Goal: Task Accomplishment & Management: Use online tool/utility

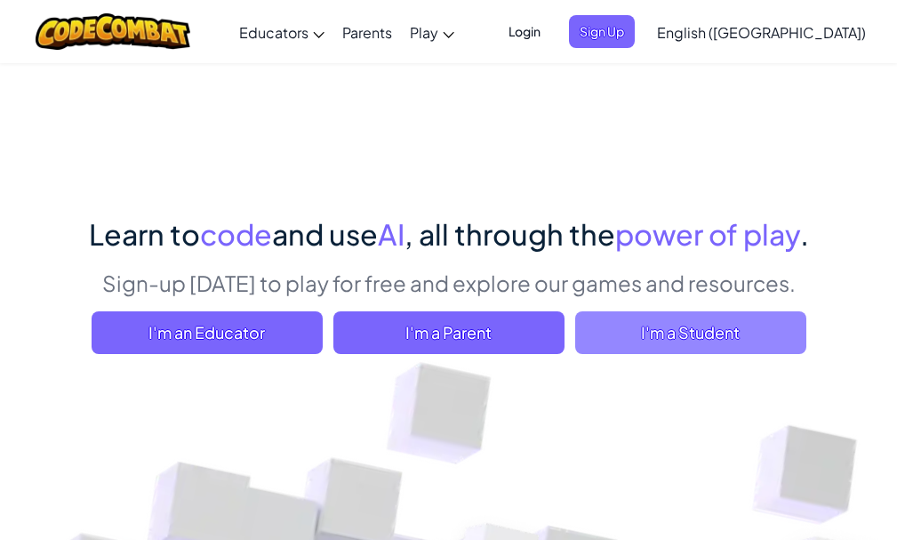
click at [696, 333] on span "I'm a Student" at bounding box center [690, 332] width 231 height 43
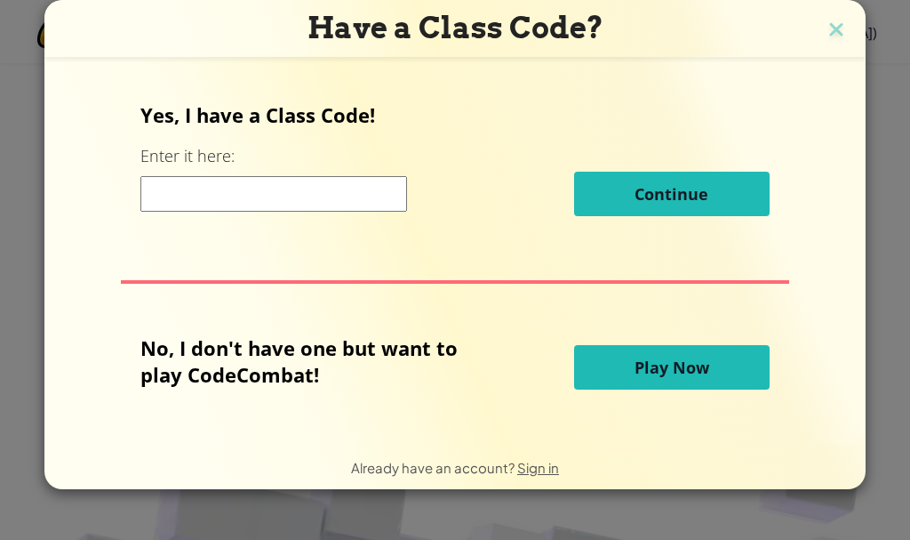
click at [659, 379] on button "Play Now" at bounding box center [672, 367] width 196 height 44
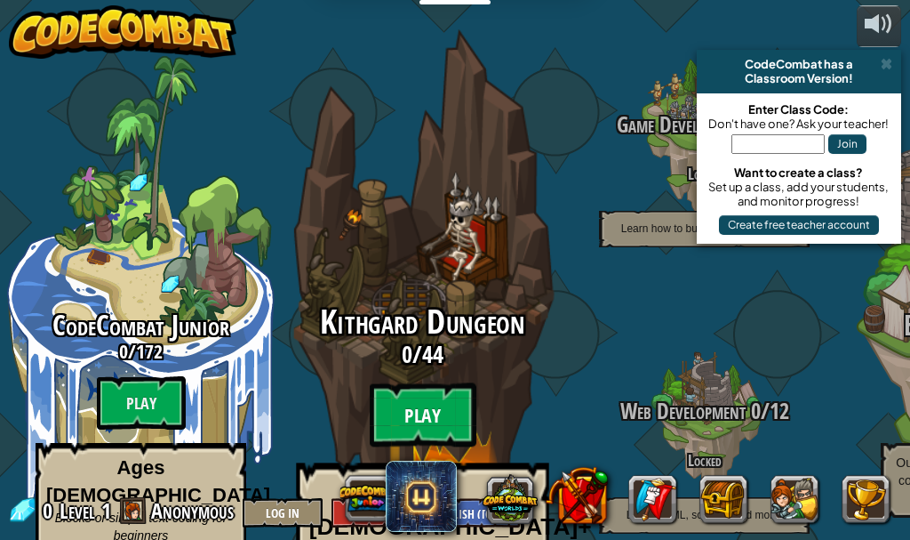
click at [431, 383] on btn "Play" at bounding box center [423, 415] width 107 height 64
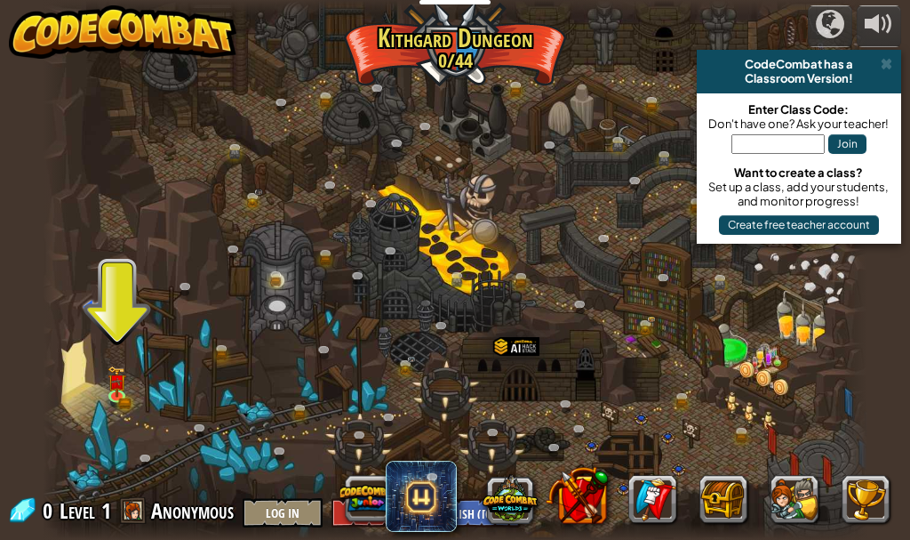
click at [887, 54] on div "CodeCombat has a Classroom Version!" at bounding box center [799, 72] width 204 height 44
click at [889, 61] on span at bounding box center [887, 64] width 12 height 14
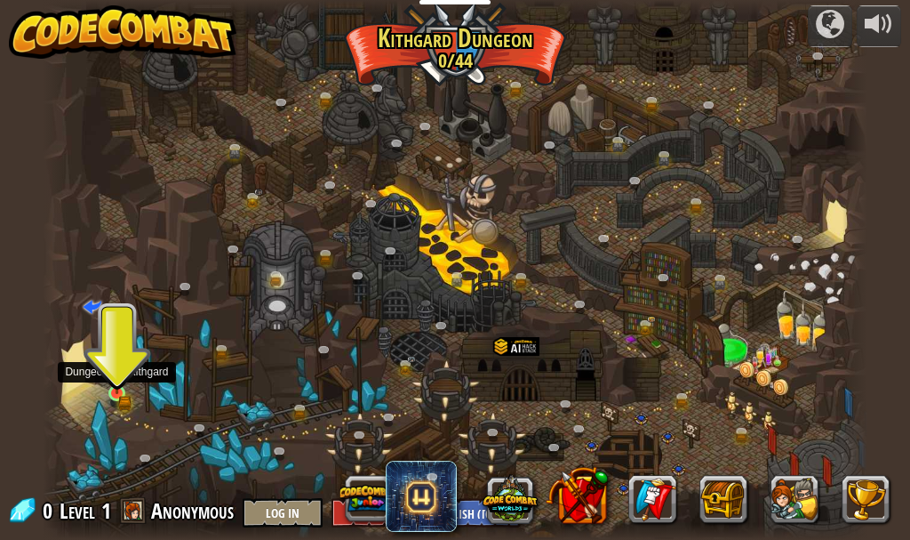
click at [124, 382] on img at bounding box center [117, 374] width 19 height 42
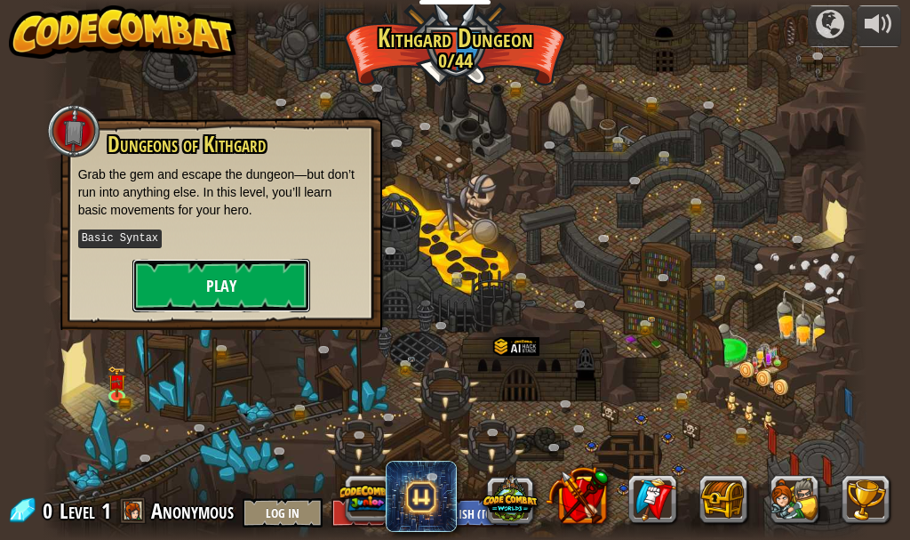
click at [201, 292] on button "Play" at bounding box center [221, 285] width 178 height 53
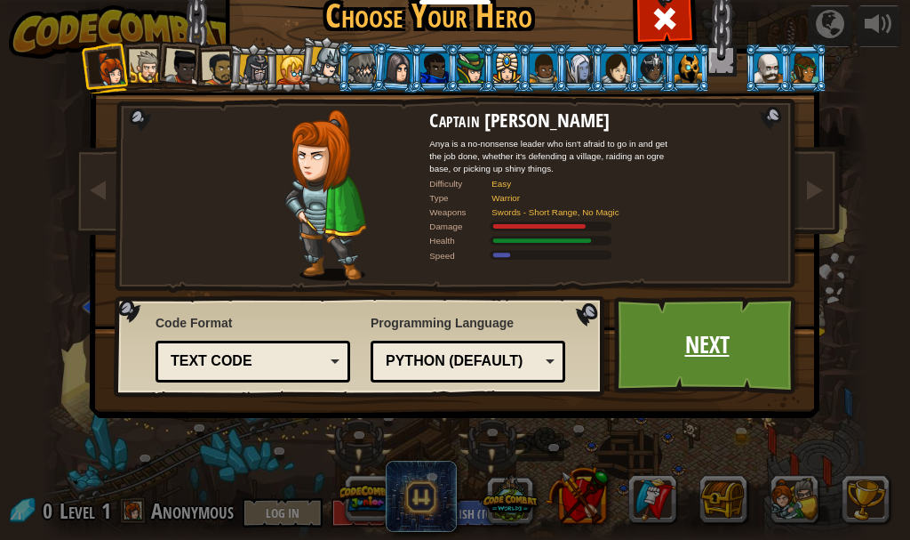
click at [749, 334] on link "Next" at bounding box center [707, 345] width 186 height 98
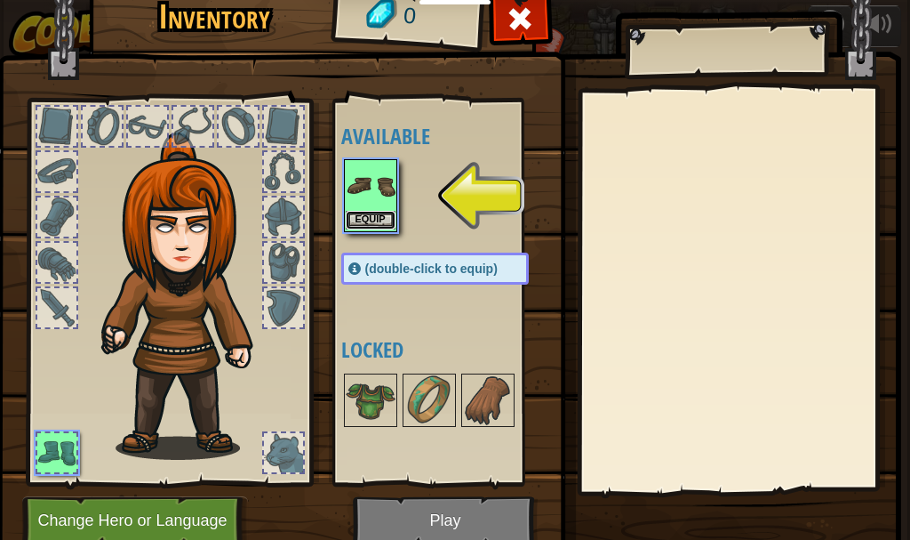
click at [388, 211] on button "Equip" at bounding box center [371, 220] width 50 height 19
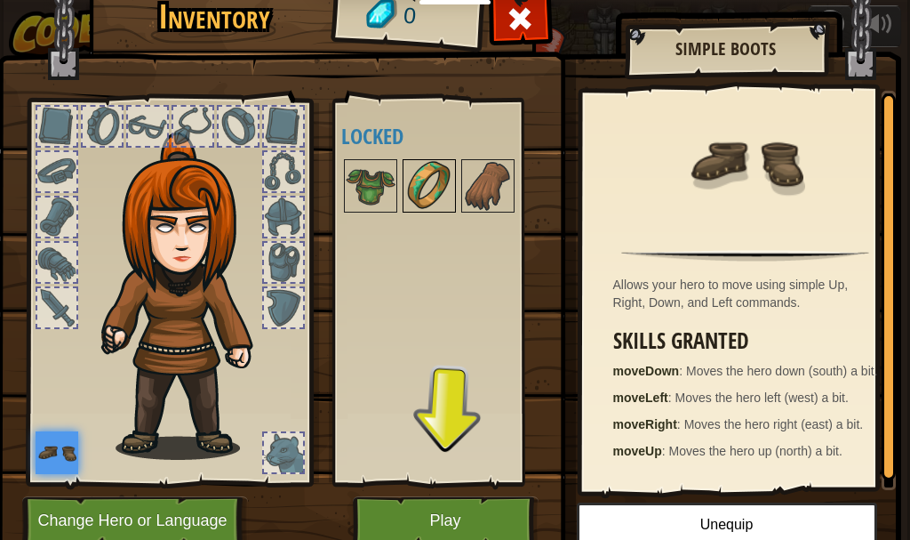
click at [412, 191] on img at bounding box center [429, 186] width 50 height 50
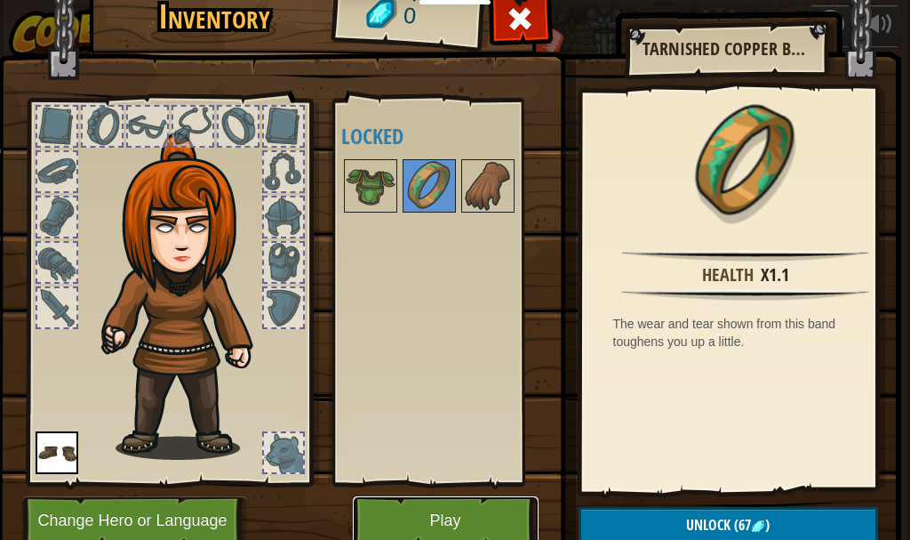
click at [462, 520] on button "Play" at bounding box center [446, 520] width 186 height 49
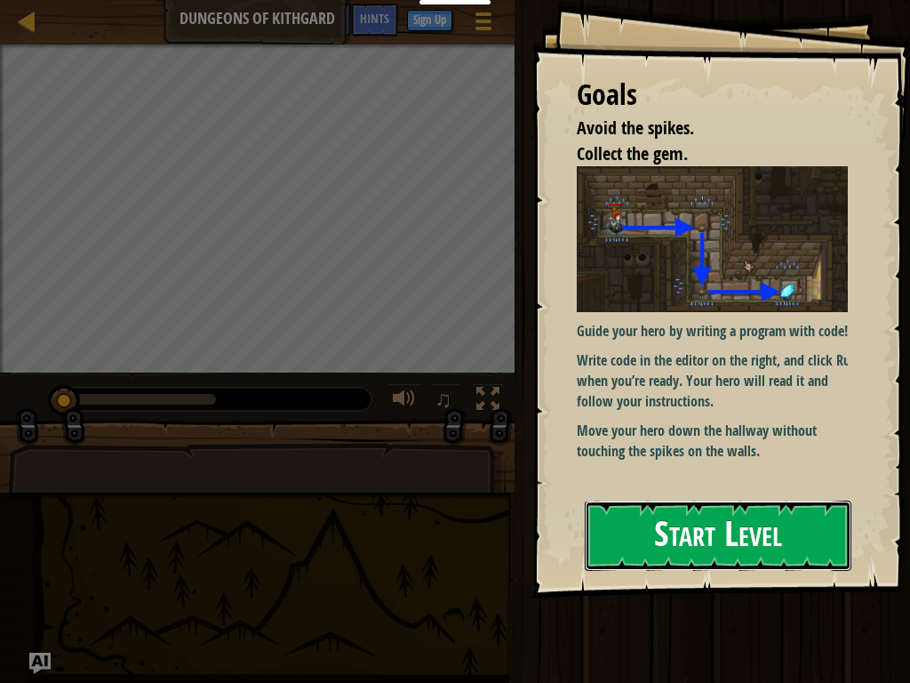
click at [767, 539] on button "Start Level" at bounding box center [718, 536] width 267 height 70
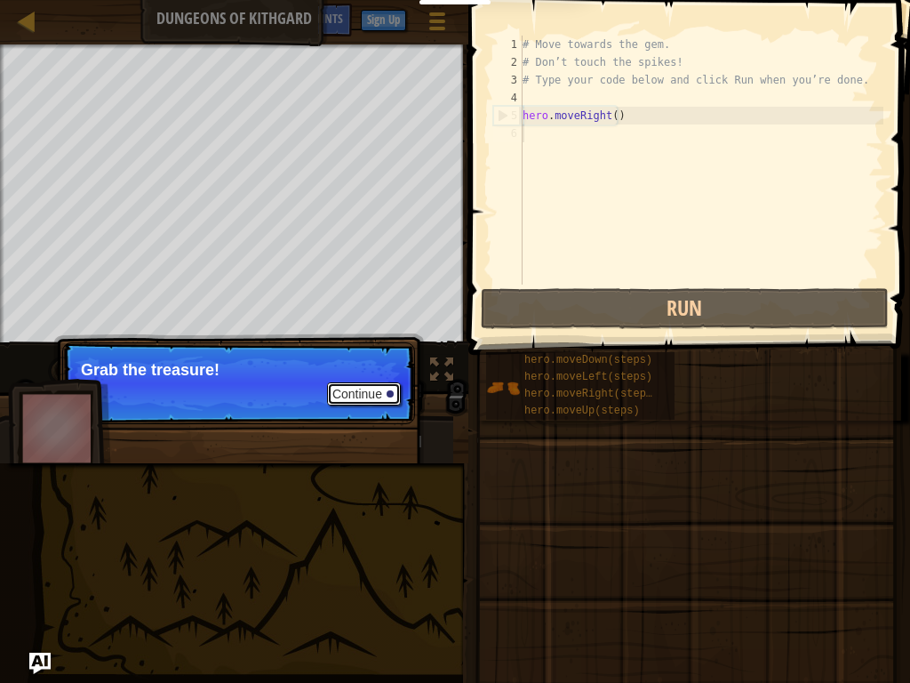
click at [364, 388] on button "Continue" at bounding box center [364, 393] width 74 height 23
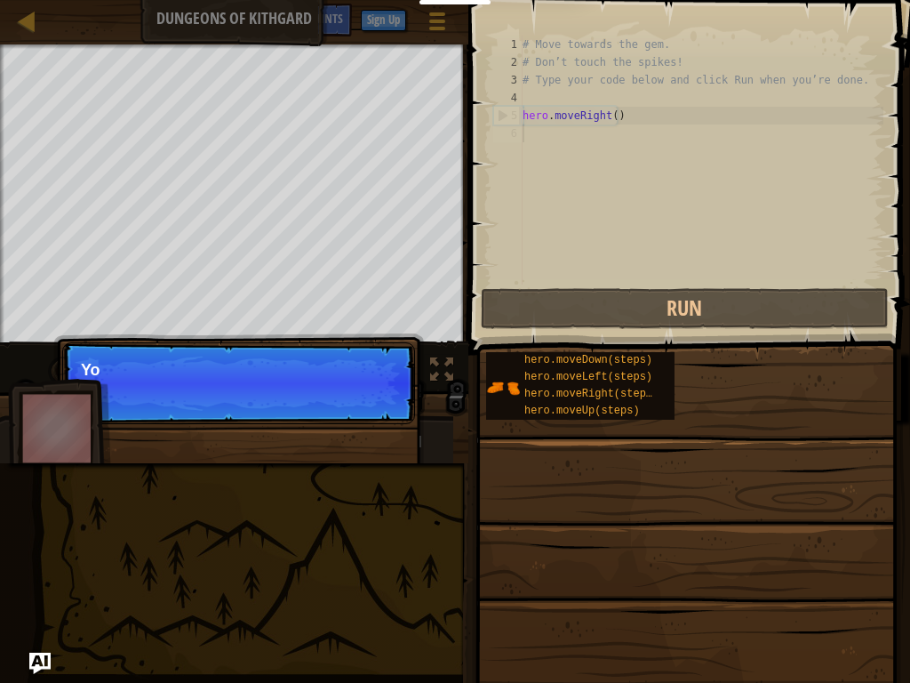
scroll to position [8, 0]
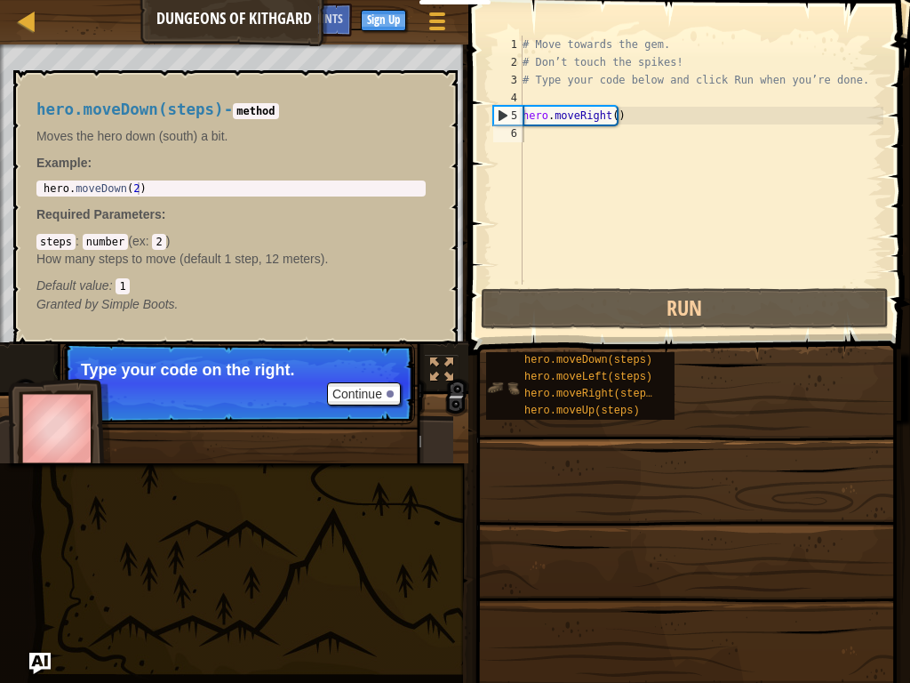
click at [494, 383] on img at bounding box center [503, 388] width 34 height 34
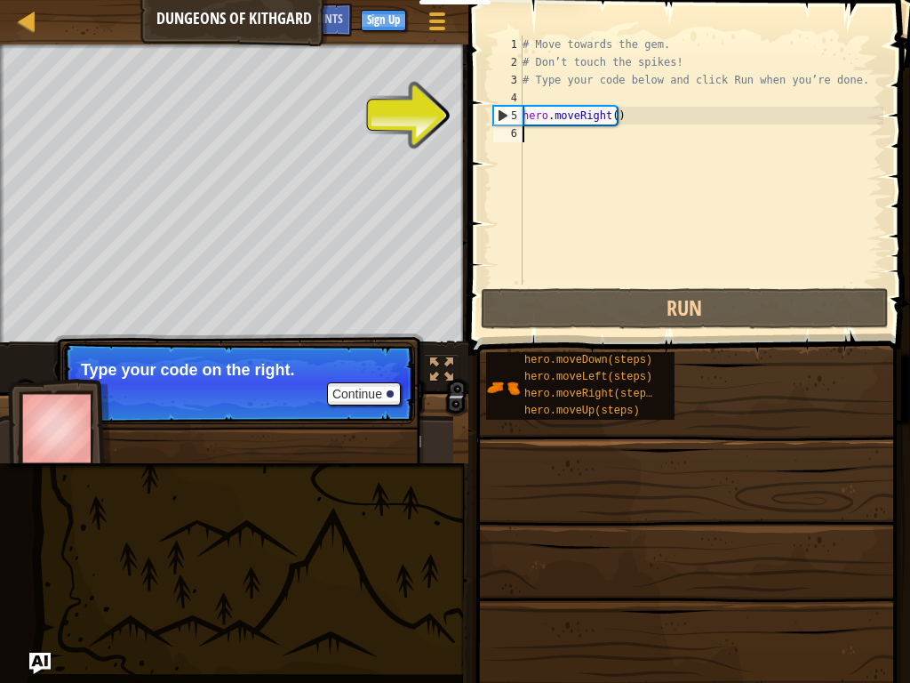
click at [504, 111] on div "5" at bounding box center [508, 116] width 28 height 18
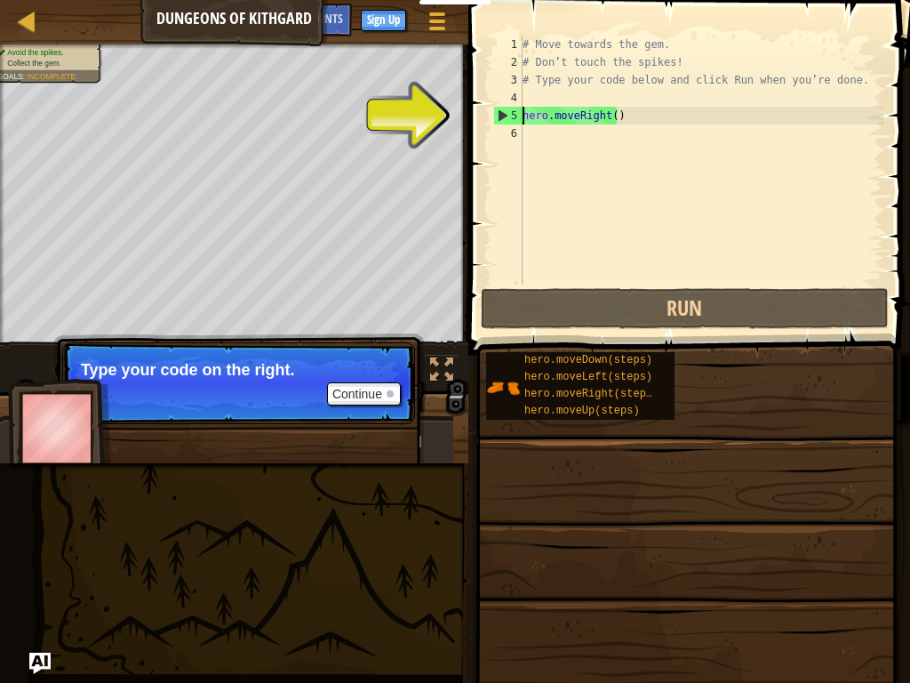
click at [499, 116] on div "5" at bounding box center [508, 116] width 28 height 18
click at [497, 109] on div "5" at bounding box center [508, 116] width 28 height 18
type textarea "hero.moveRight()"
click at [608, 118] on div "# Move towards the gem. # Don’t touch the spikes! # Type your code below and cl…" at bounding box center [701, 178] width 364 height 284
click at [581, 125] on div "# Move towards the gem. # Don’t touch the spikes! # Type your code below and cl…" at bounding box center [701, 178] width 364 height 284
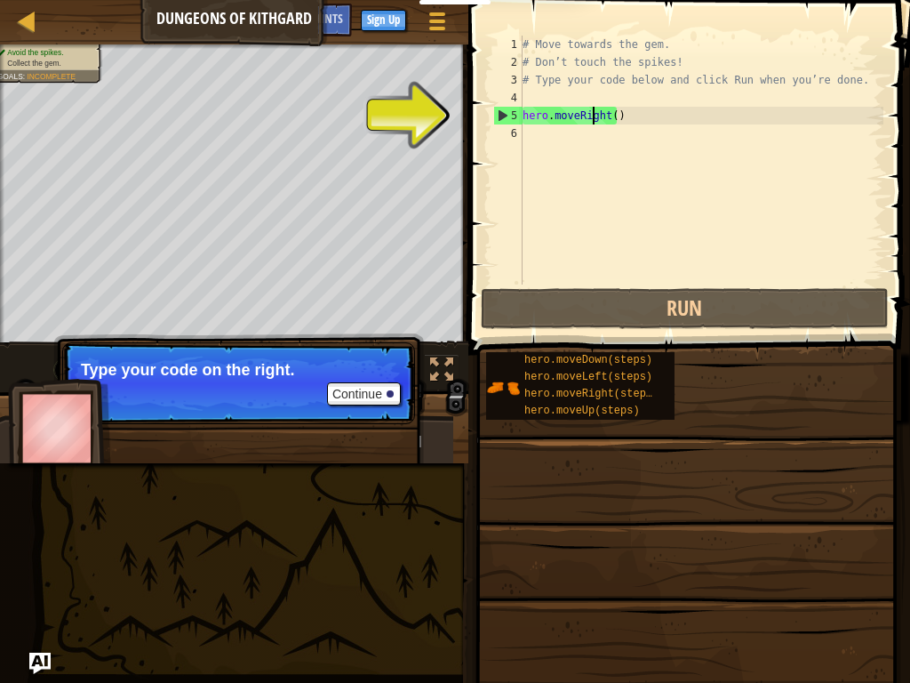
click at [592, 115] on div "# Move towards the gem. # Don’t touch the spikes! # Type your code below and cl…" at bounding box center [701, 178] width 364 height 284
click at [669, 124] on div "# Move towards the gem. # Don’t touch the spikes! # Type your code below and cl…" at bounding box center [701, 178] width 364 height 284
click at [508, 113] on div "5" at bounding box center [508, 116] width 28 height 18
click at [492, 108] on div "hero.moveRight() 1 2 3 4 5 6 # Move towards the gem. # Don’t touch the spikes! …" at bounding box center [687, 160] width 394 height 249
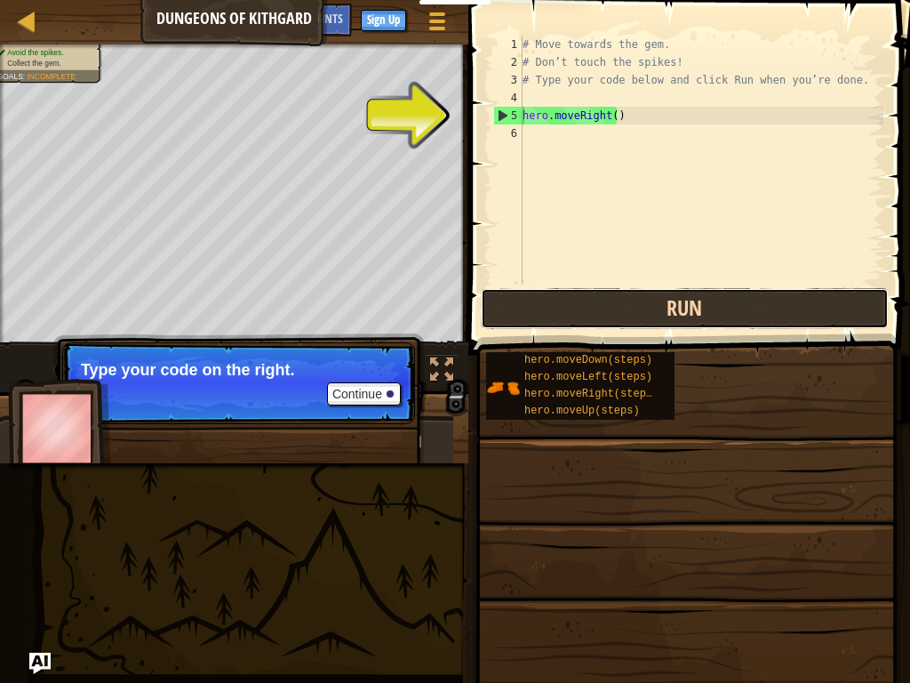
click at [637, 319] on button "Run" at bounding box center [685, 308] width 408 height 41
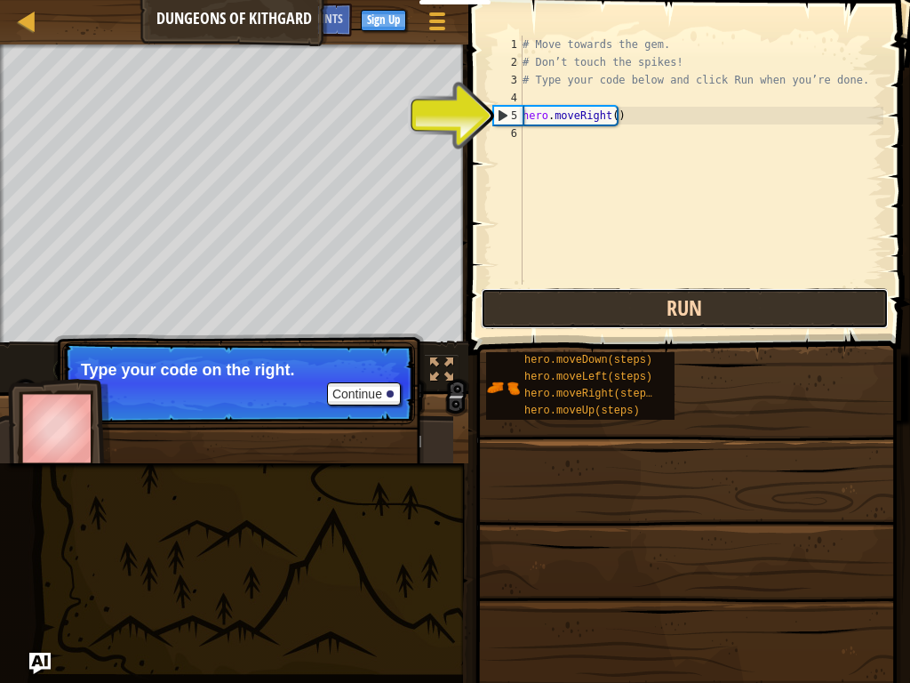
click at [637, 319] on button "Run" at bounding box center [685, 308] width 408 height 41
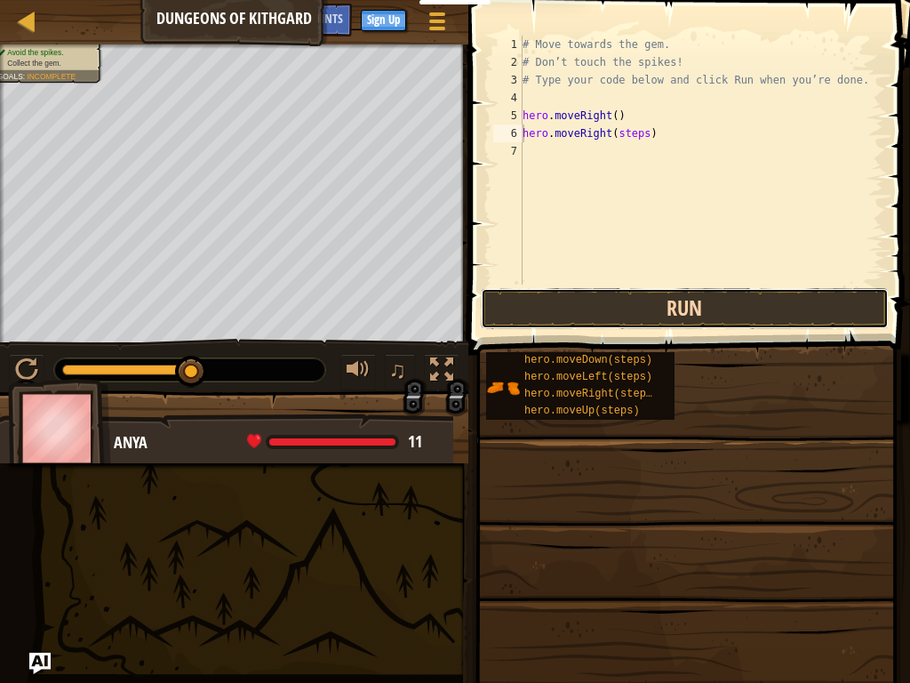
click at [581, 306] on button "Run" at bounding box center [685, 308] width 408 height 41
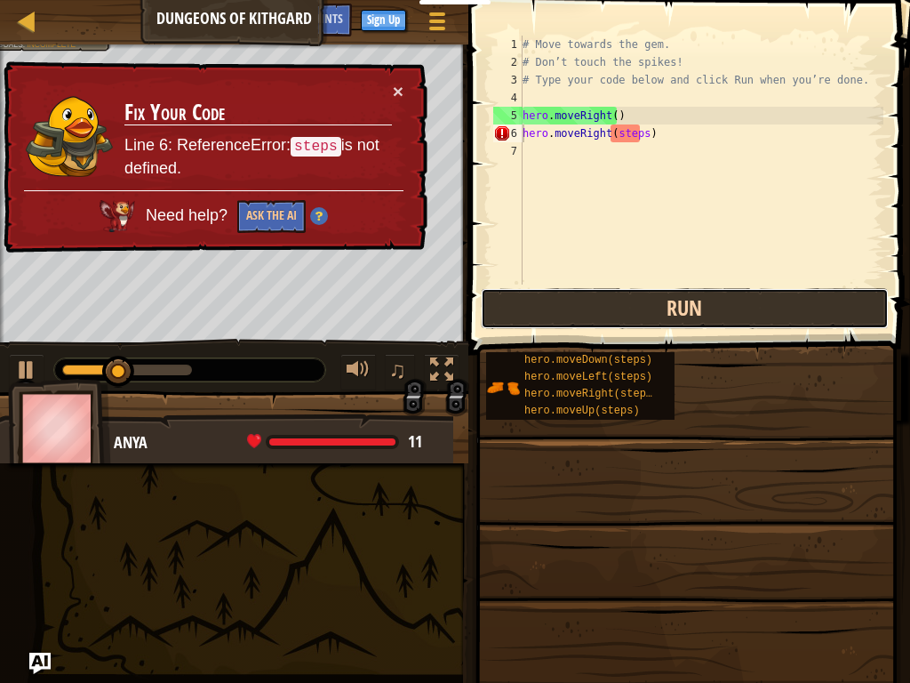
click at [582, 304] on button "Run" at bounding box center [685, 308] width 408 height 41
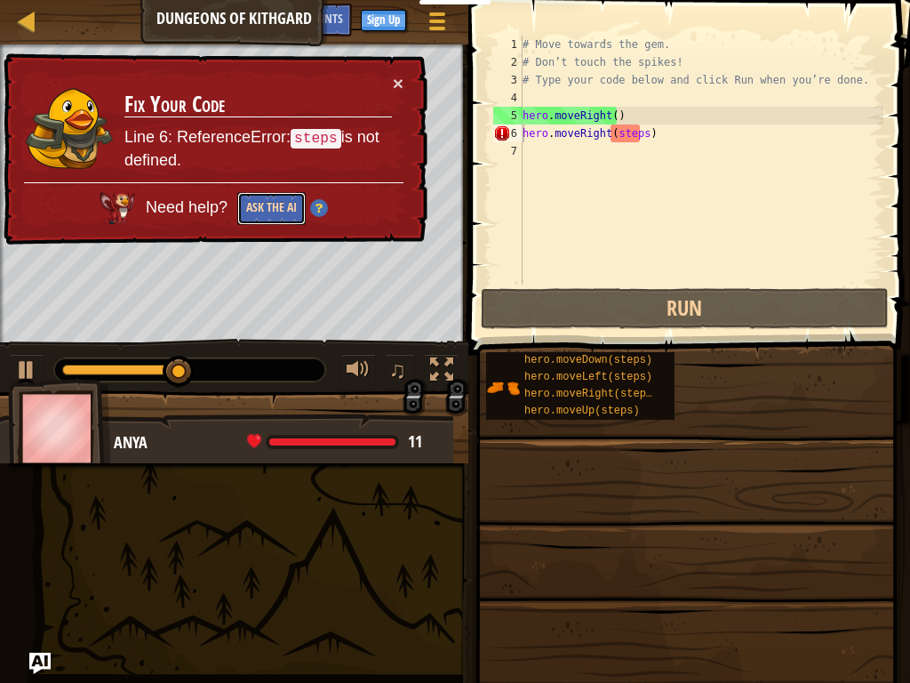
click at [276, 196] on button "Ask the AI" at bounding box center [270, 209] width 68 height 34
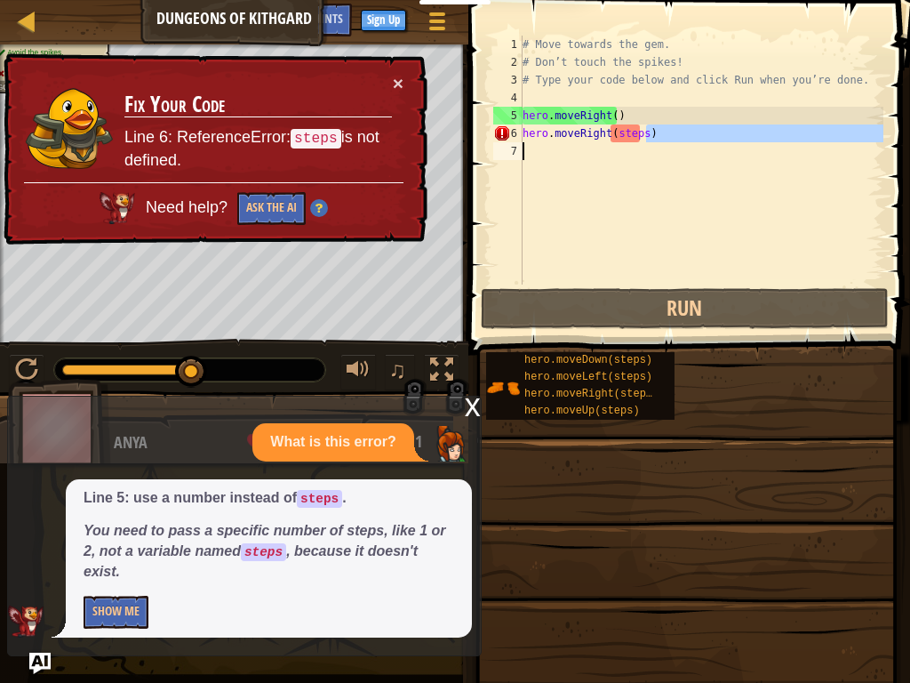
drag, startPoint x: 671, startPoint y: 134, endPoint x: 673, endPoint y: 152, distance: 17.9
click at [673, 152] on div "# Move towards the gem. # Don’t touch the spikes! # Type your code below and cl…" at bounding box center [701, 178] width 364 height 284
click at [629, 136] on div "# Move towards the gem. # Don’t touch the spikes! # Type your code below and cl…" at bounding box center [701, 178] width 364 height 284
click at [638, 135] on div "# Move towards the gem. # Don’t touch the spikes! # Type your code below and cl…" at bounding box center [701, 178] width 364 height 284
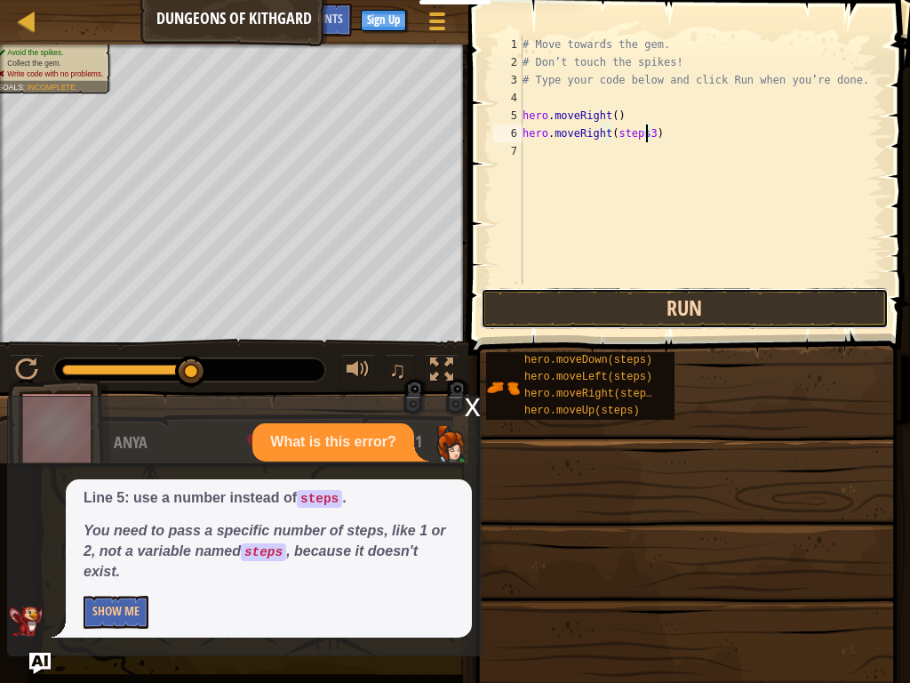
click at [701, 319] on button "Run" at bounding box center [685, 308] width 408 height 41
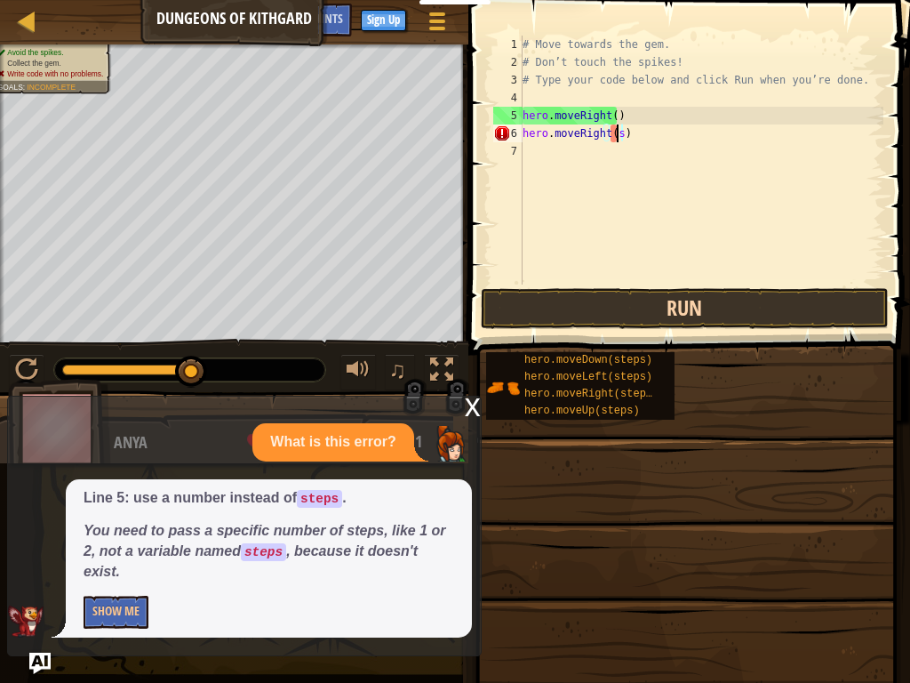
scroll to position [8, 7]
type textarea "hero.moveRight()"
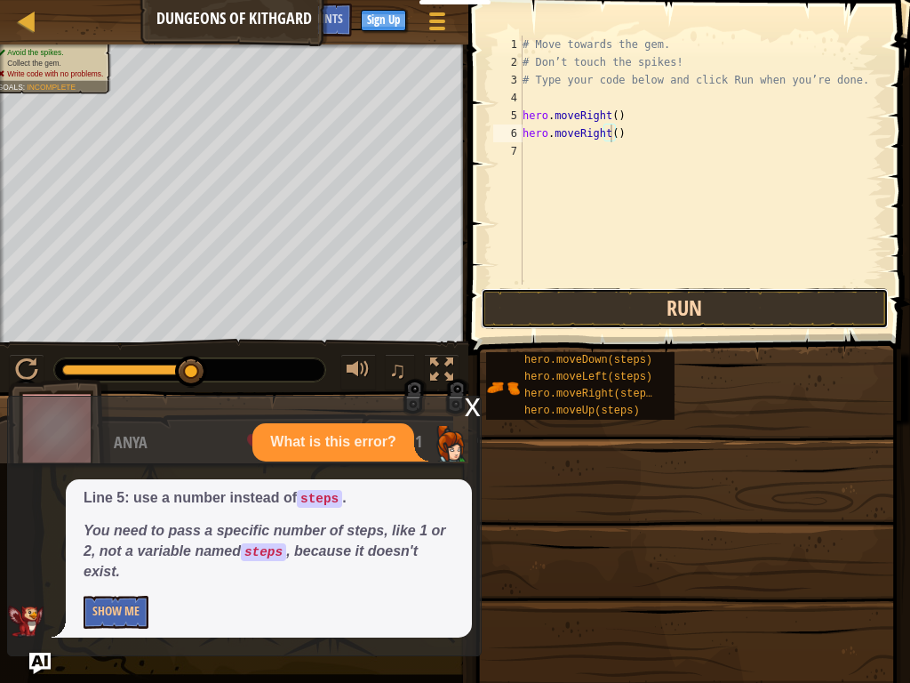
click at [709, 308] on button "Run" at bounding box center [685, 308] width 408 height 41
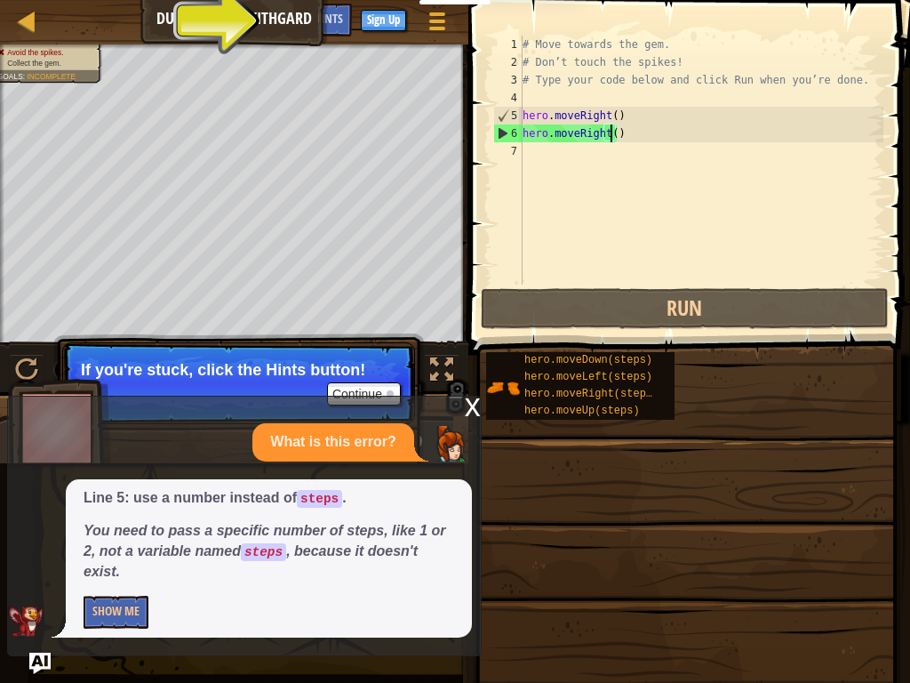
click at [759, 223] on div "# Move towards the gem. # Don’t touch the spikes! # Type your code below and cl…" at bounding box center [701, 178] width 364 height 284
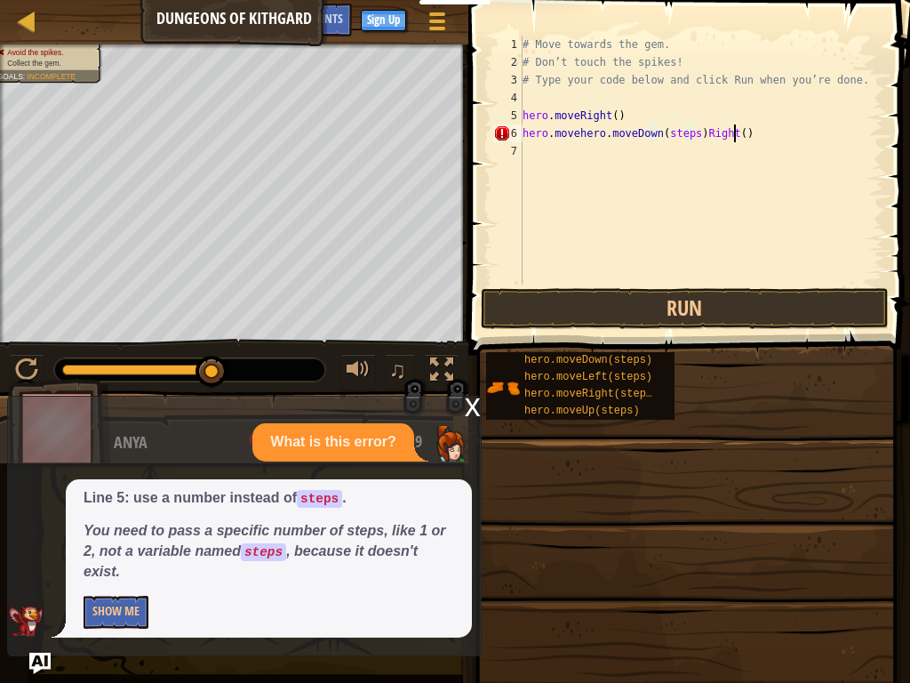
click at [732, 139] on div "# Move towards the gem. # Don’t touch the spikes! # Type your code below and cl…" at bounding box center [701, 178] width 364 height 284
type textarea "h"
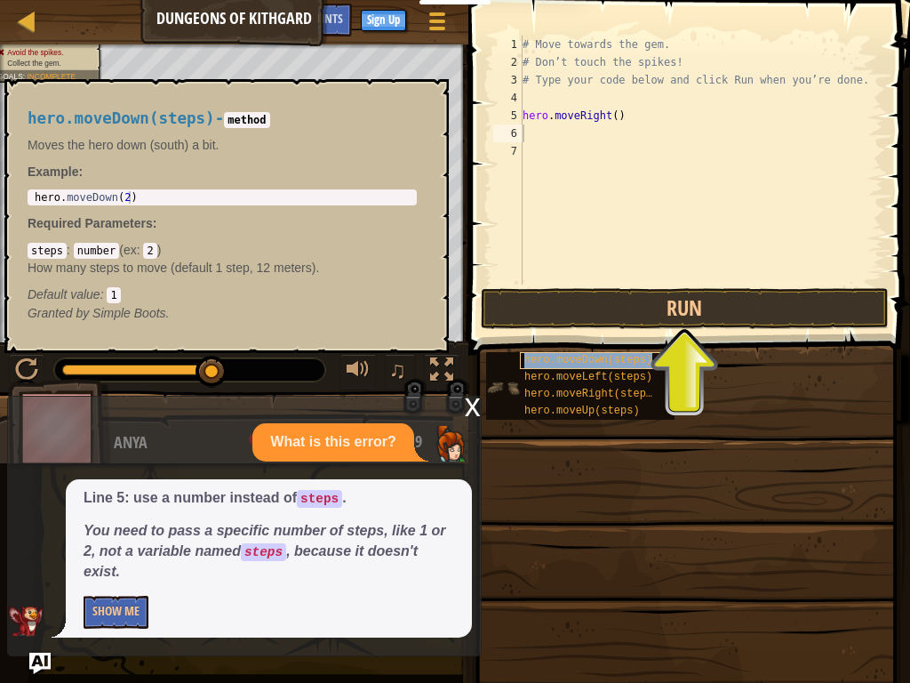
type textarea "hero.moveDown(steps)"
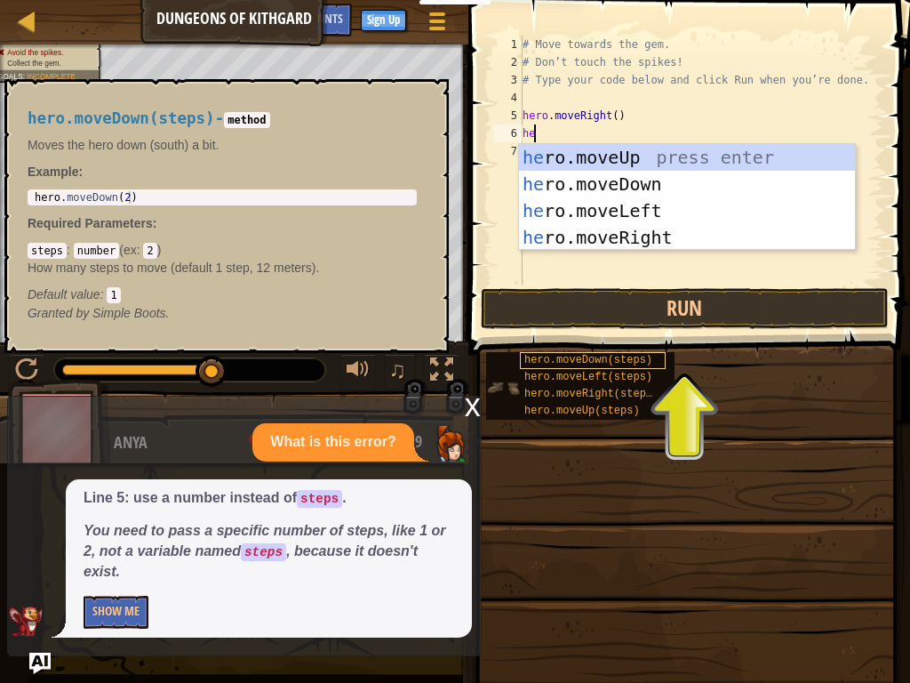
type textarea "her"
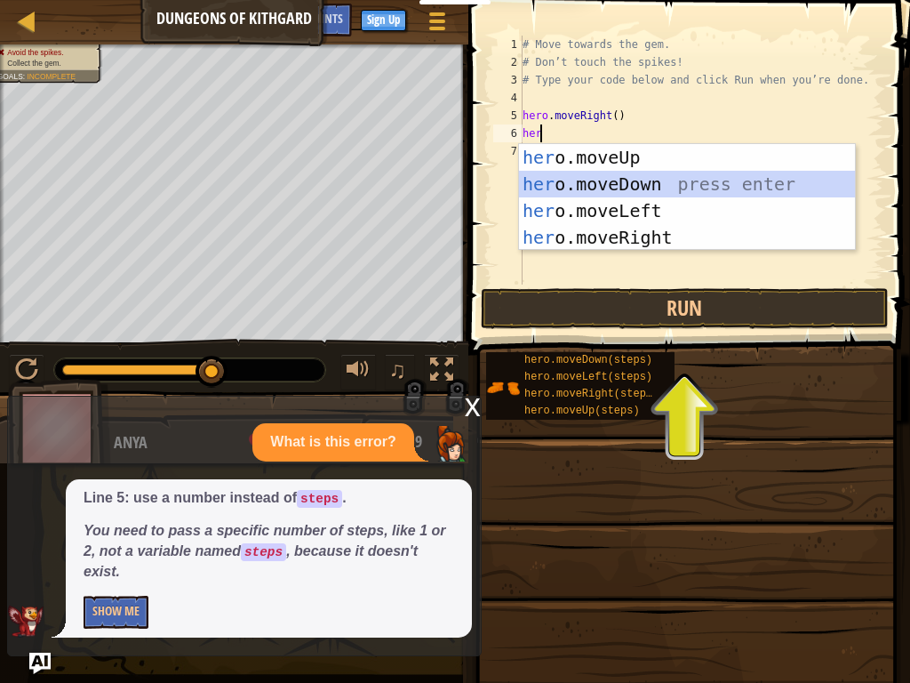
click at [622, 173] on div "her o.moveUp press enter her o.moveDown press enter her o.moveLeft press enter …" at bounding box center [687, 224] width 336 height 160
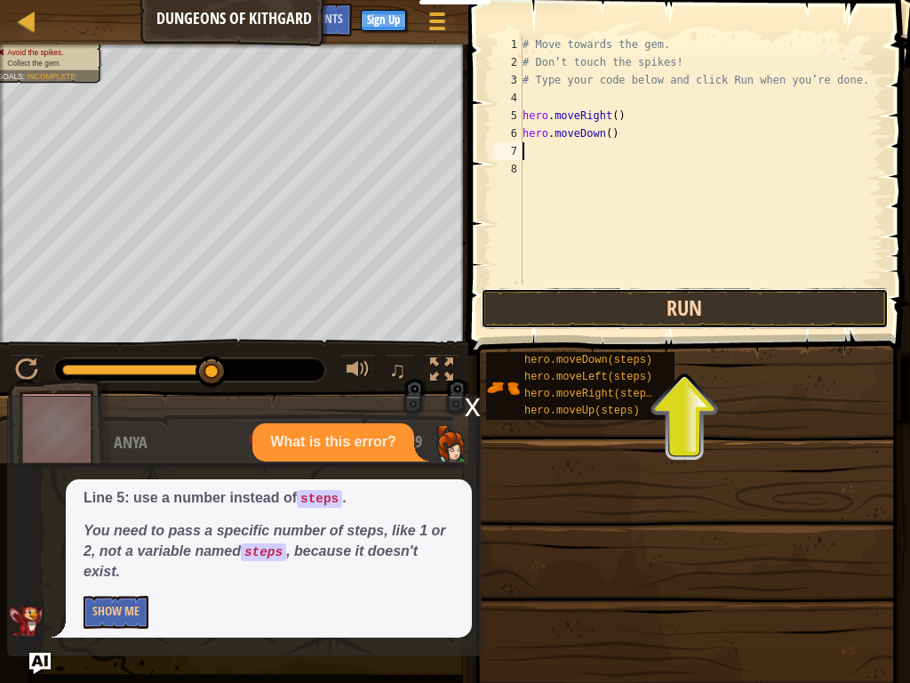
click at [550, 308] on button "Run" at bounding box center [685, 308] width 408 height 41
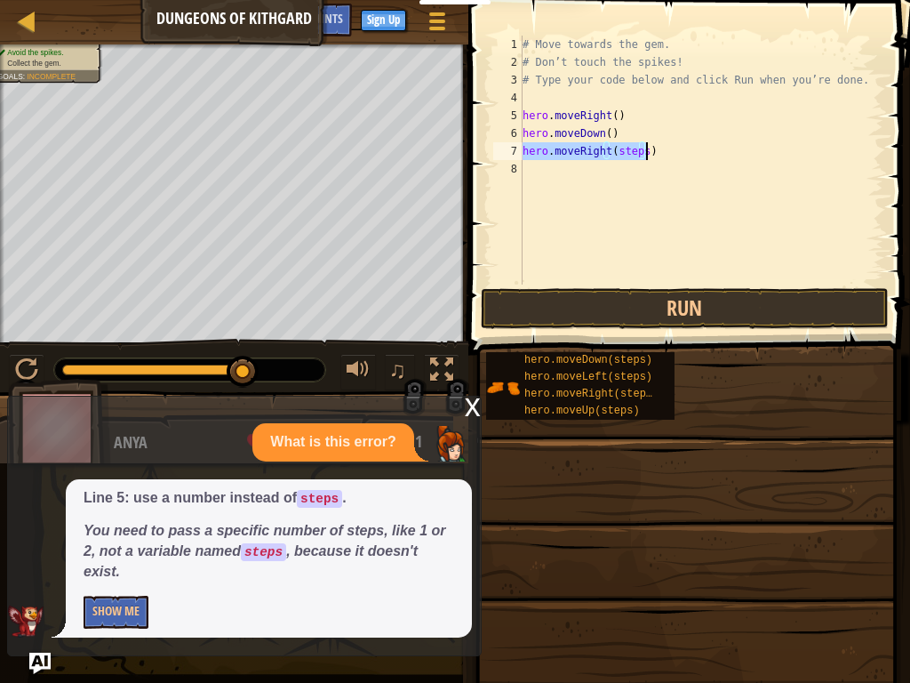
click at [642, 155] on div "# Move towards the gem. # Don’t touch the spikes! # Type your code below and cl…" at bounding box center [701, 160] width 364 height 249
type textarea "hero.moveRight()"
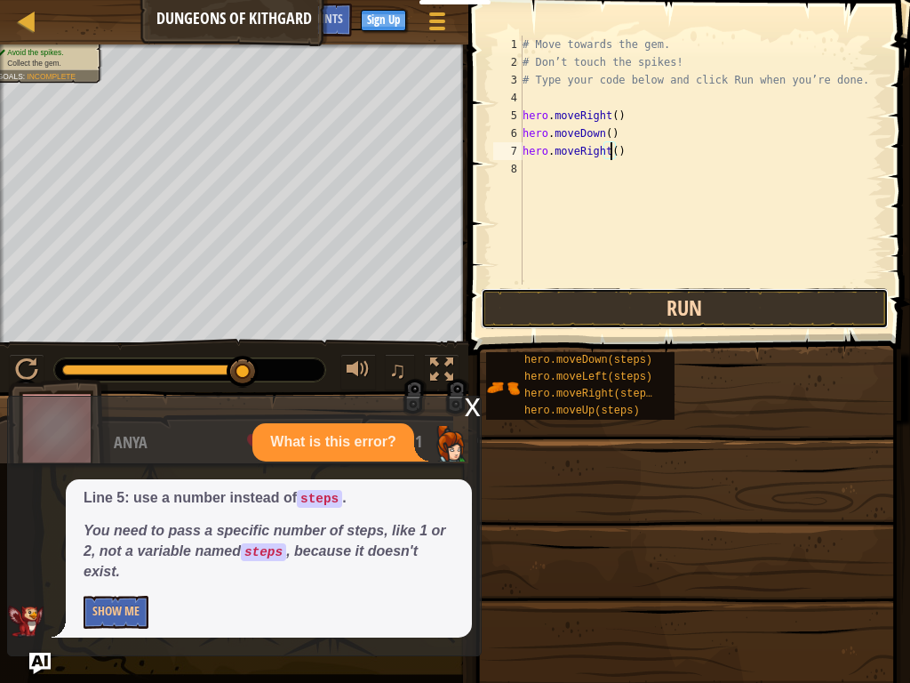
click at [641, 300] on button "Run" at bounding box center [685, 308] width 408 height 41
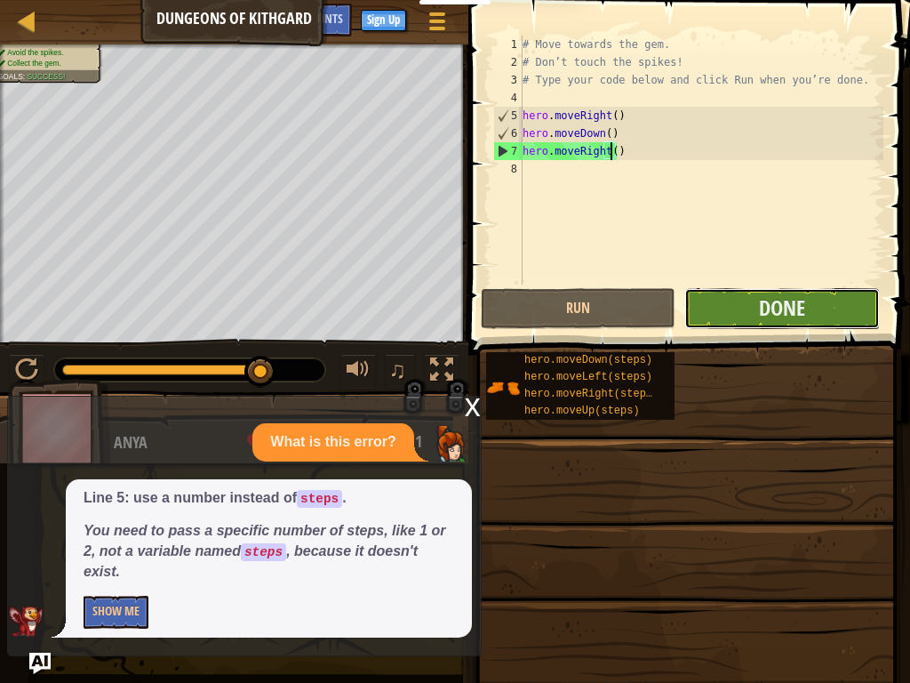
click at [822, 315] on button "Done" at bounding box center [782, 308] width 195 height 41
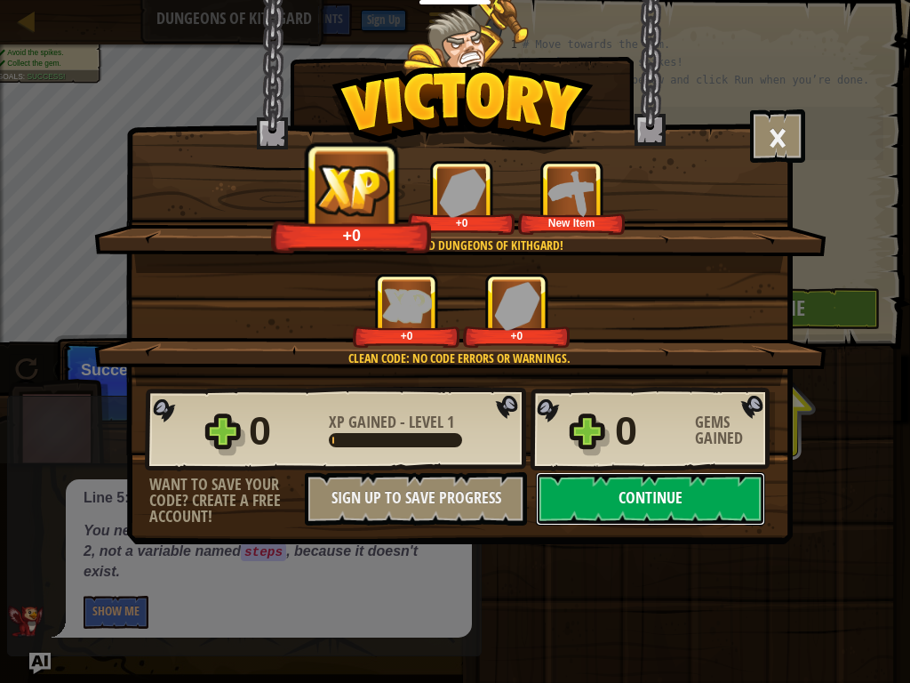
click at [613, 508] on button "Continue" at bounding box center [650, 498] width 229 height 53
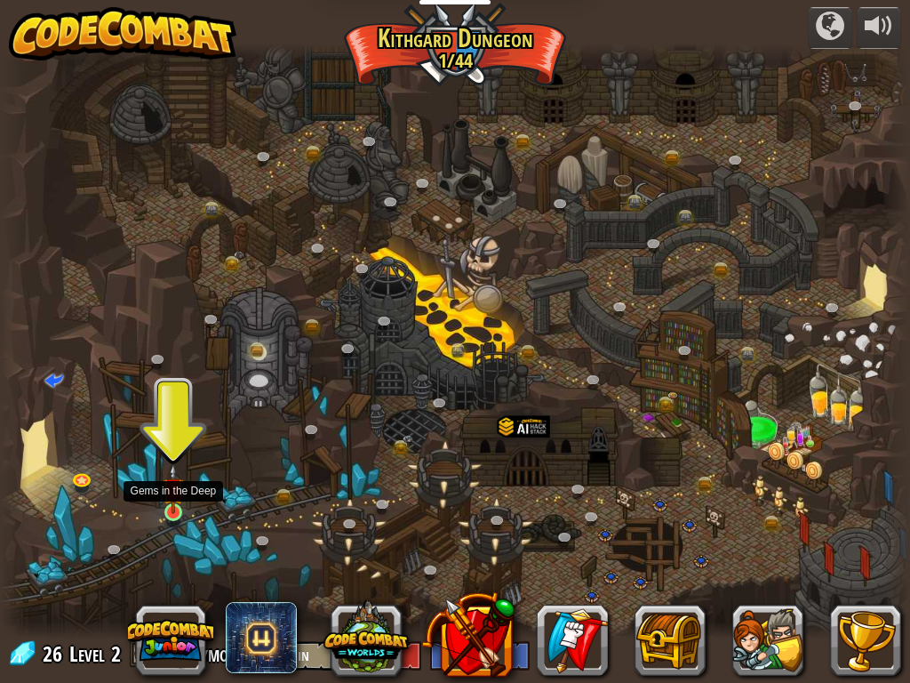
click at [180, 513] on img at bounding box center [174, 488] width 22 height 50
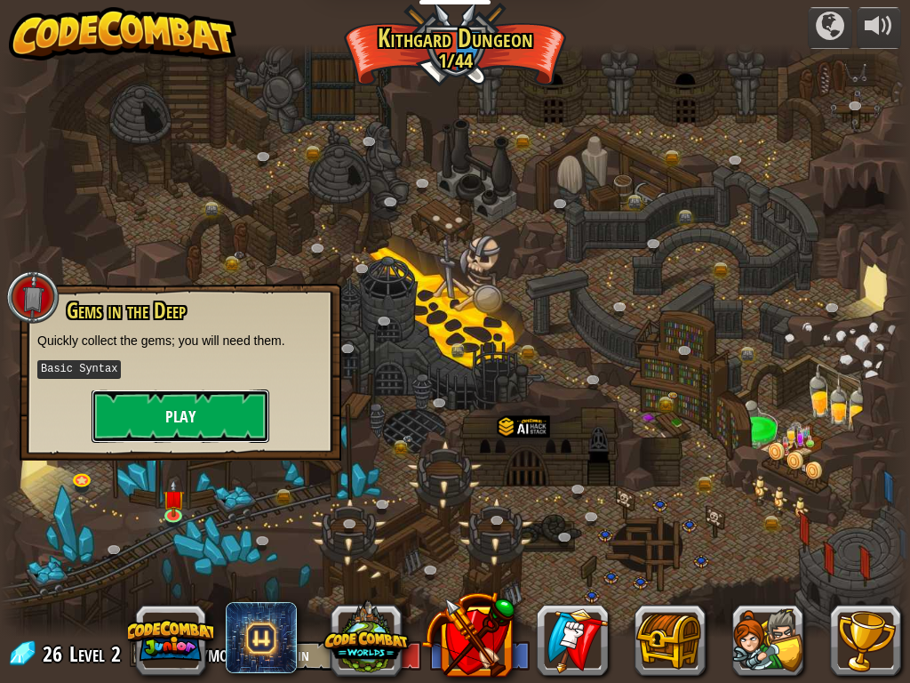
click at [231, 422] on button "Play" at bounding box center [181, 415] width 178 height 53
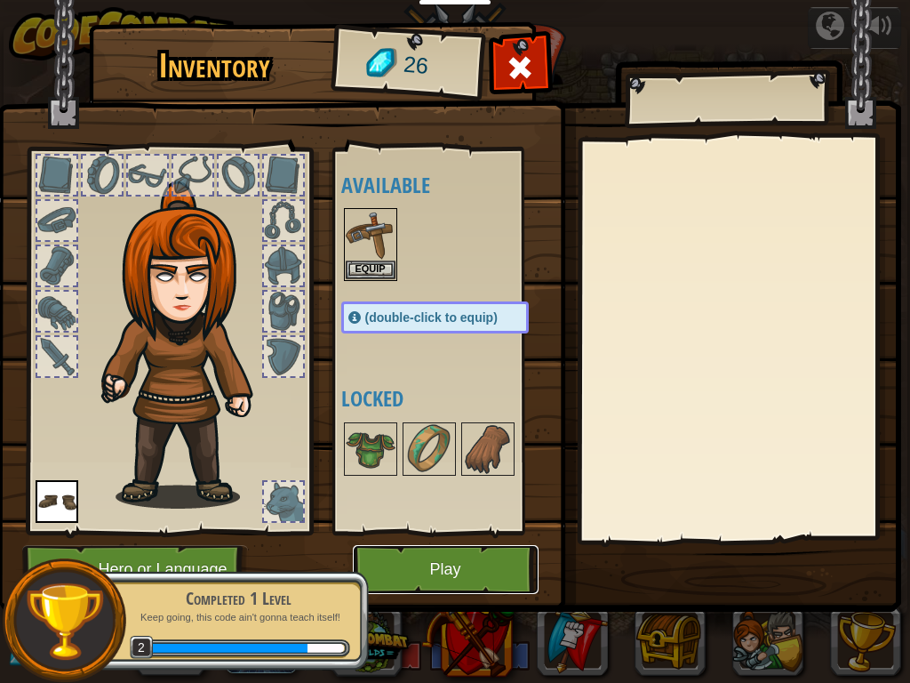
click at [413, 539] on button "Play" at bounding box center [446, 569] width 186 height 49
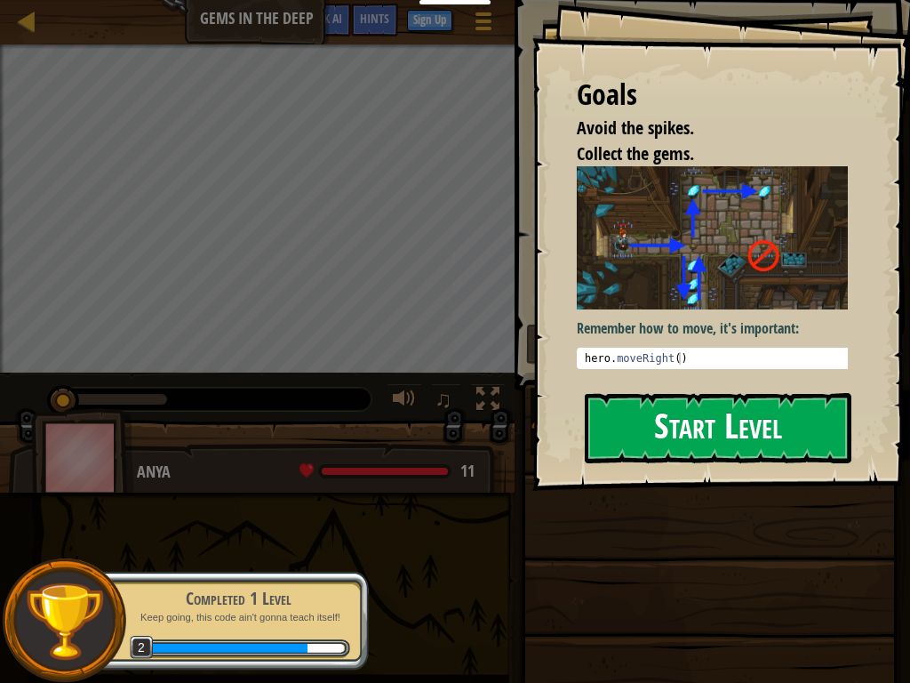
click at [775, 404] on button "Start Level" at bounding box center [718, 428] width 267 height 70
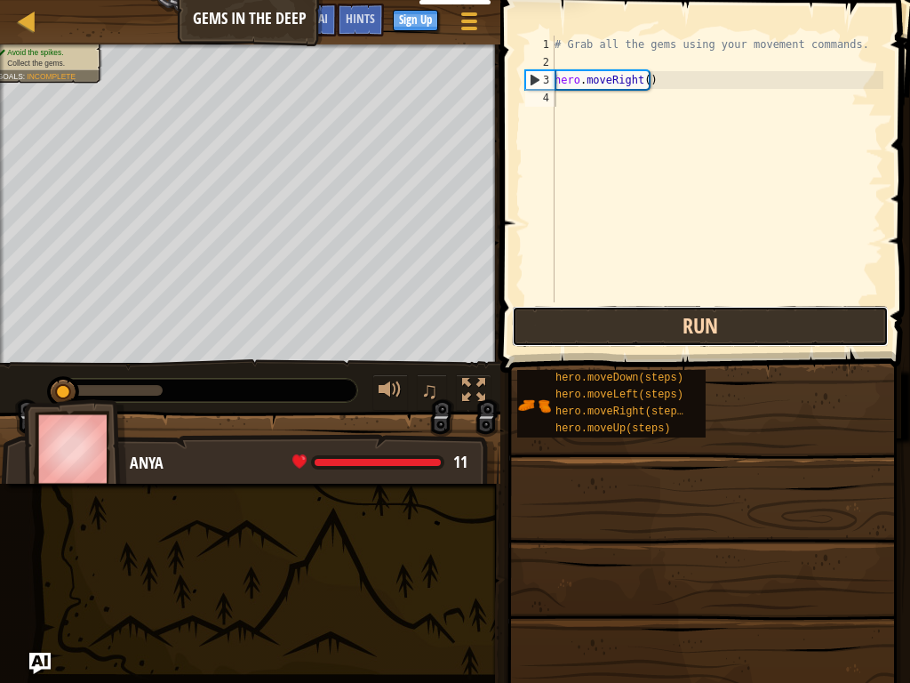
click at [726, 313] on button "Run" at bounding box center [700, 326] width 377 height 41
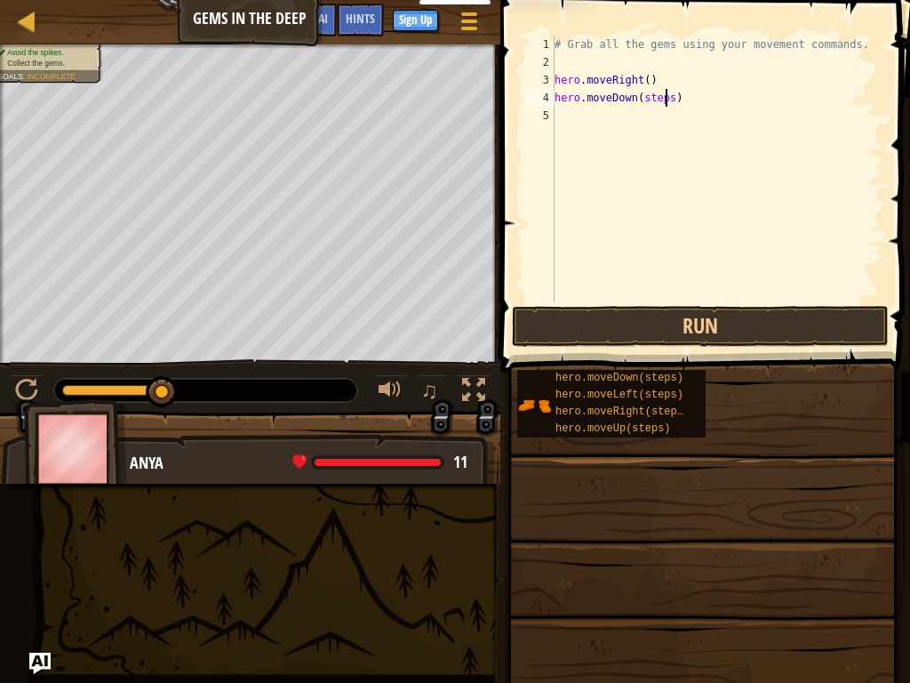
click at [664, 96] on div "# Grab all the gems using your movement commands. hero . moveRight ( ) hero . m…" at bounding box center [717, 187] width 332 height 302
click at [620, 334] on button "Run" at bounding box center [700, 326] width 377 height 41
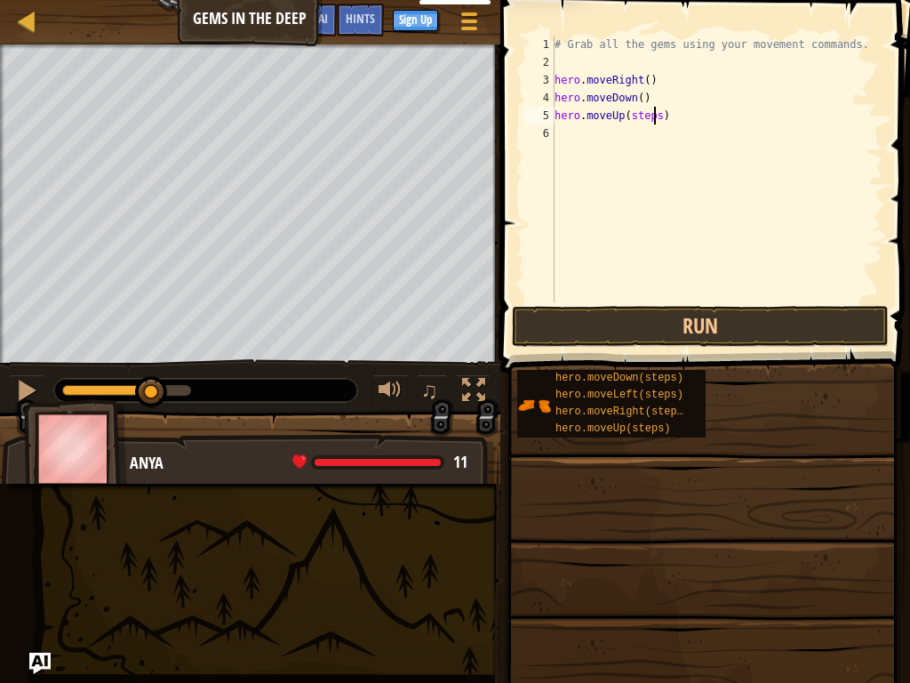
click at [654, 118] on div "# Grab all the gems using your movement commands. hero . moveRight ( ) hero . m…" at bounding box center [717, 187] width 332 height 302
click at [693, 331] on button "Run" at bounding box center [700, 326] width 377 height 41
click at [653, 139] on div "# Grab all the gems using your movement commands. hero . moveRight ( ) hero . m…" at bounding box center [717, 187] width 332 height 302
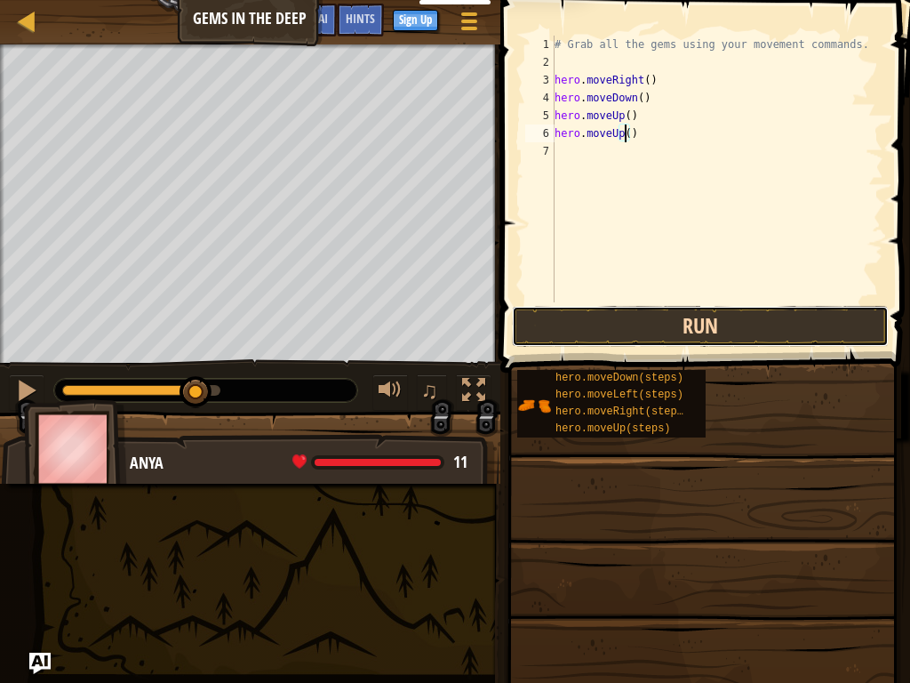
click at [692, 319] on button "Run" at bounding box center [700, 326] width 377 height 41
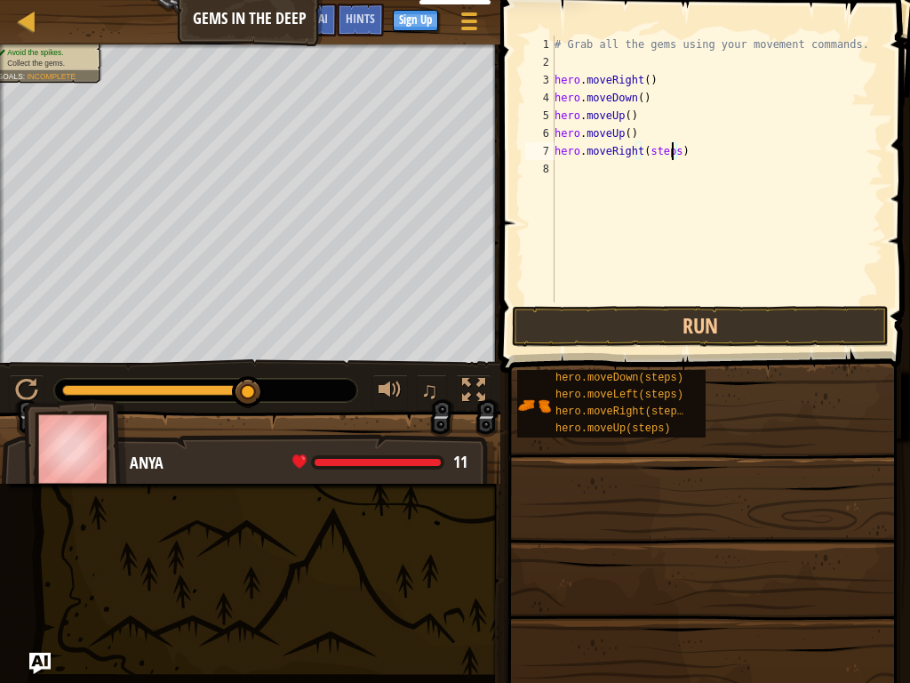
click at [670, 152] on div "# Grab all the gems using your movement commands. hero . moveRight ( ) hero . m…" at bounding box center [717, 187] width 332 height 302
type textarea "hero.moveRight()"
click at [654, 341] on button "Run" at bounding box center [700, 326] width 377 height 41
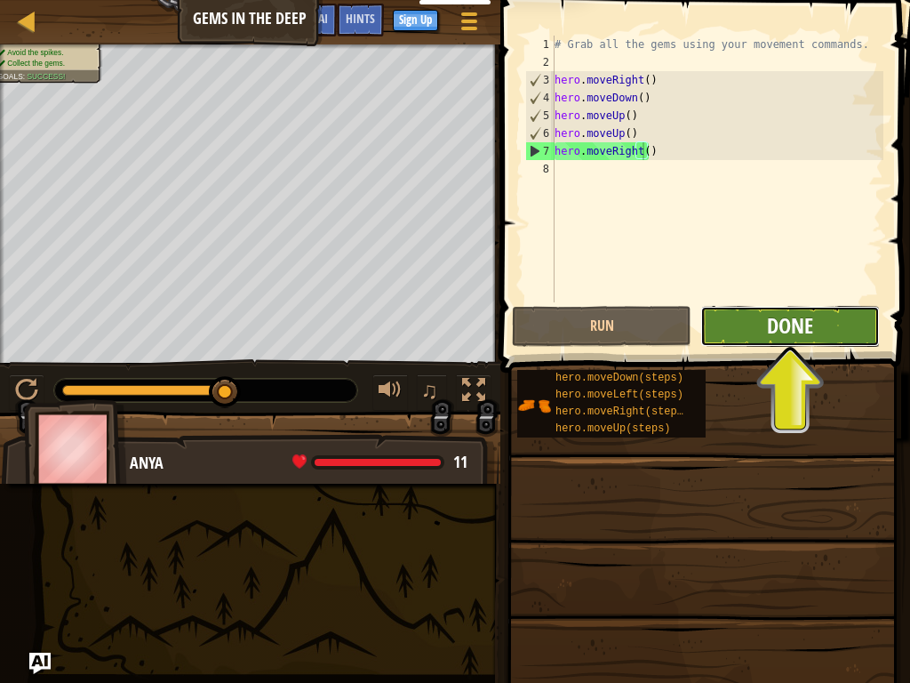
click at [780, 325] on span "Done" at bounding box center [790, 325] width 46 height 28
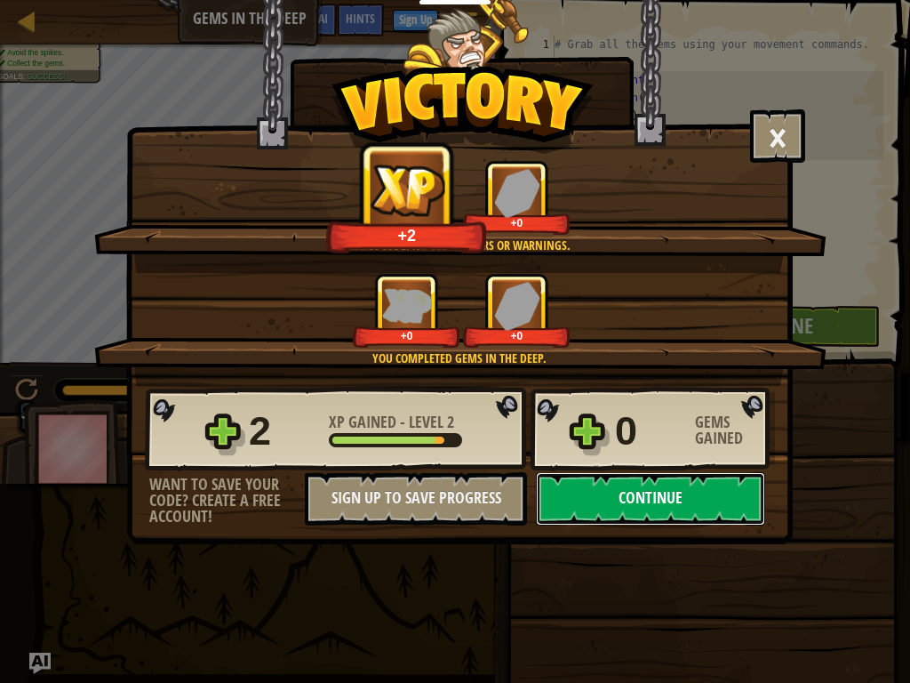
click at [609, 507] on button "Continue" at bounding box center [650, 498] width 229 height 53
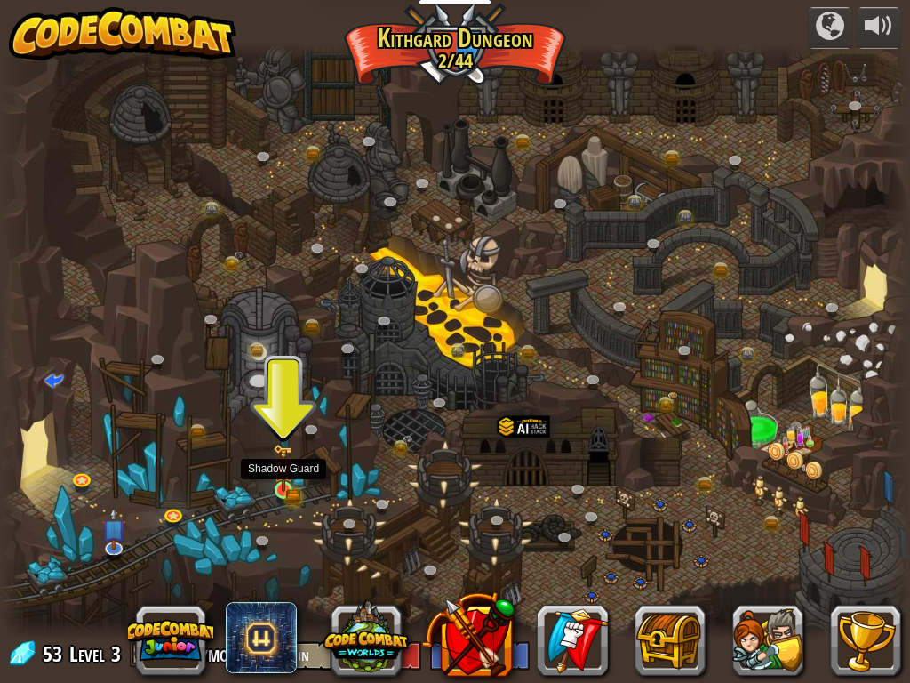
click at [292, 483] on img at bounding box center [284, 468] width 22 height 48
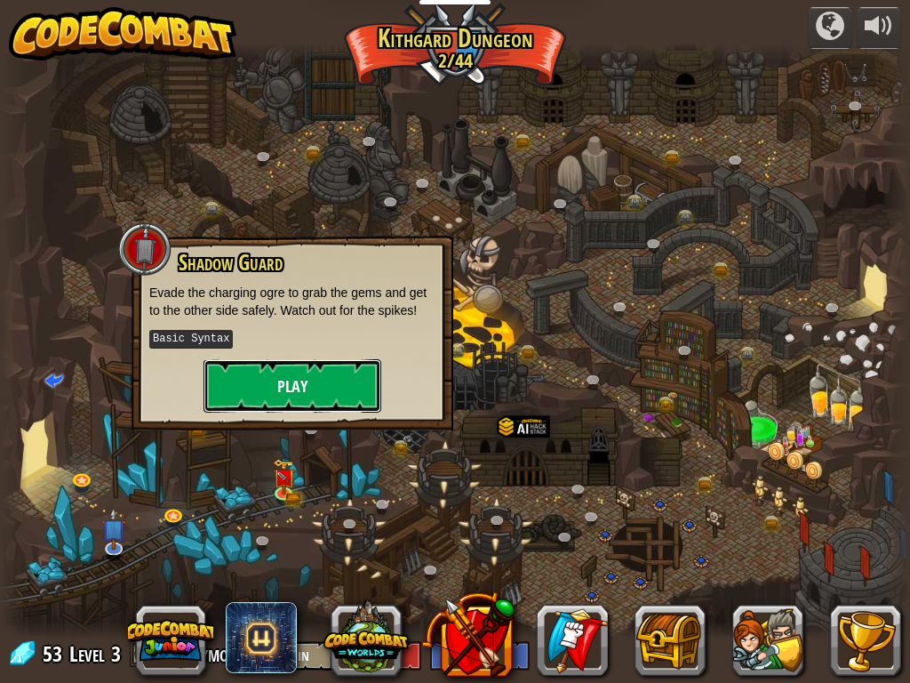
click at [339, 364] on button "Play" at bounding box center [293, 385] width 178 height 53
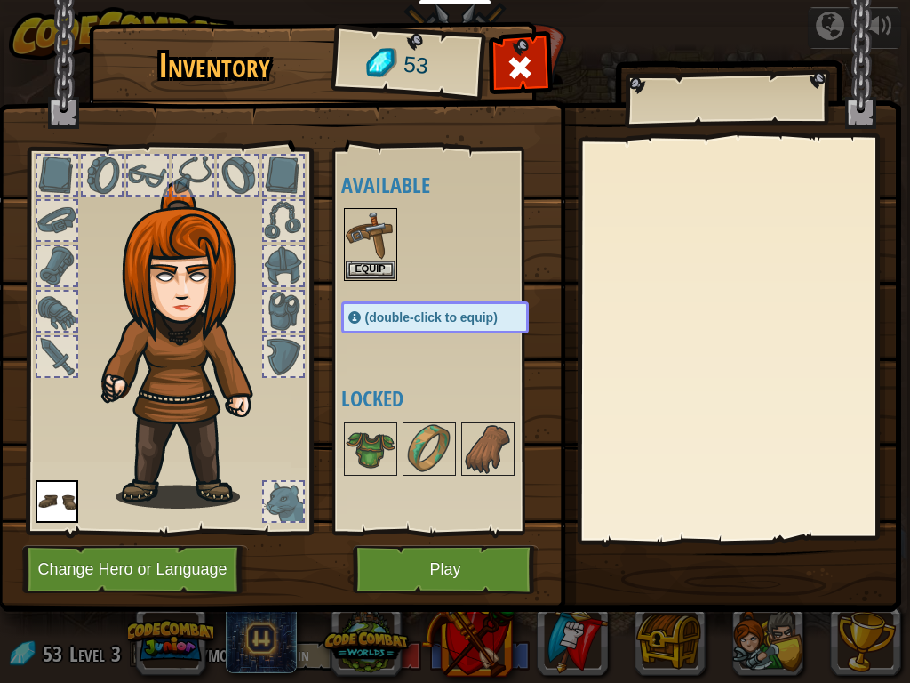
drag, startPoint x: 397, startPoint y: 272, endPoint x: 389, endPoint y: 276, distance: 9.2
click at [396, 272] on div "Available Equip Equip (double-click to equip) Locked" at bounding box center [452, 341] width 223 height 371
click at [384, 270] on button "Equip" at bounding box center [371, 269] width 50 height 19
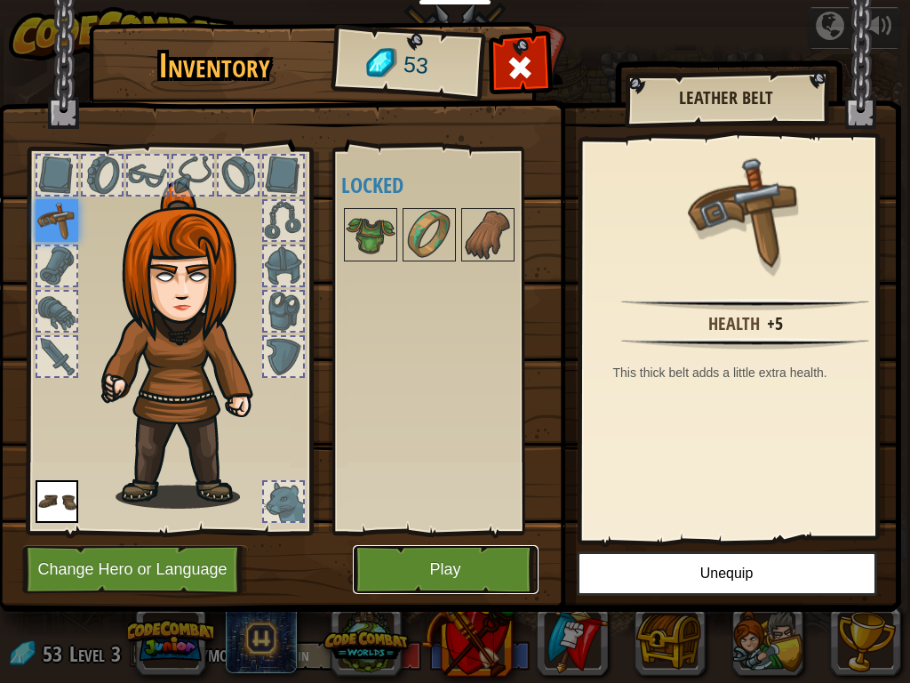
click at [467, 539] on button "Play" at bounding box center [446, 569] width 186 height 49
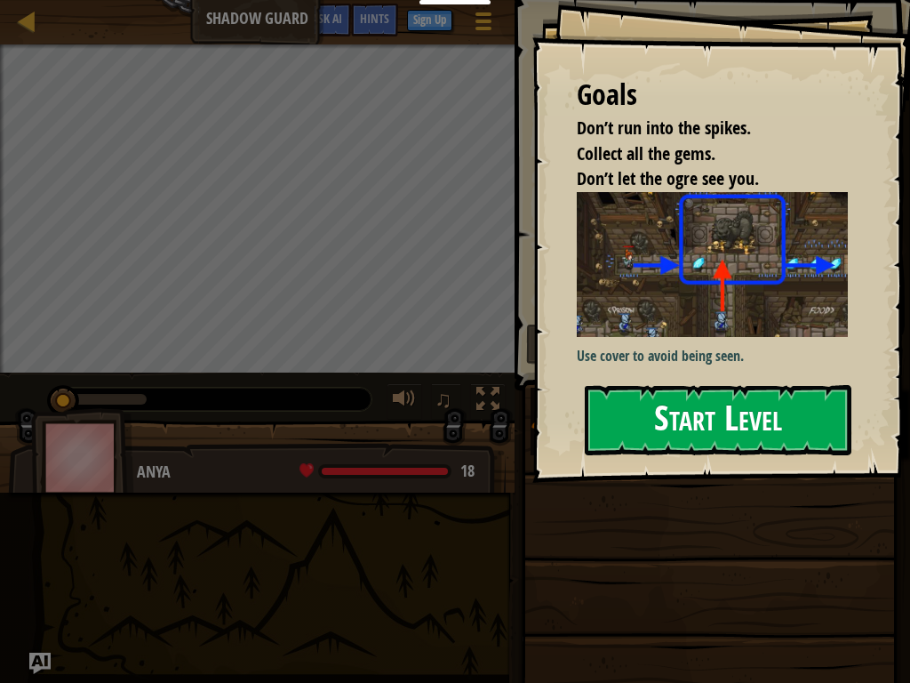
click at [676, 449] on button "Start Level" at bounding box center [718, 420] width 267 height 70
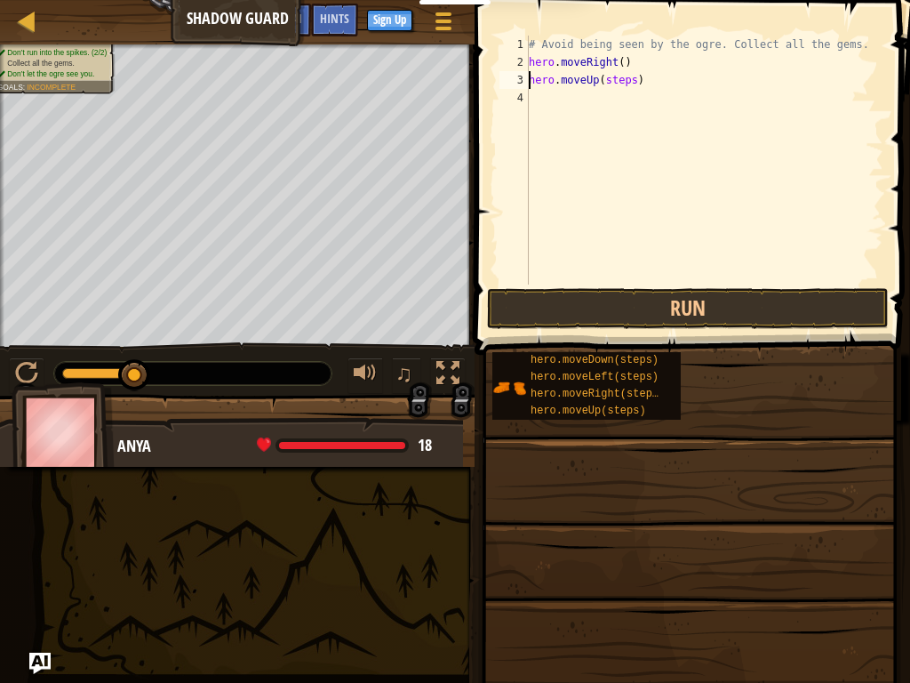
click at [628, 80] on div "# Avoid being seen by the ogre. Collect all the gems. hero . moveRight ( ) hero…" at bounding box center [704, 178] width 358 height 284
click at [655, 308] on button "Run" at bounding box center [688, 308] width 402 height 41
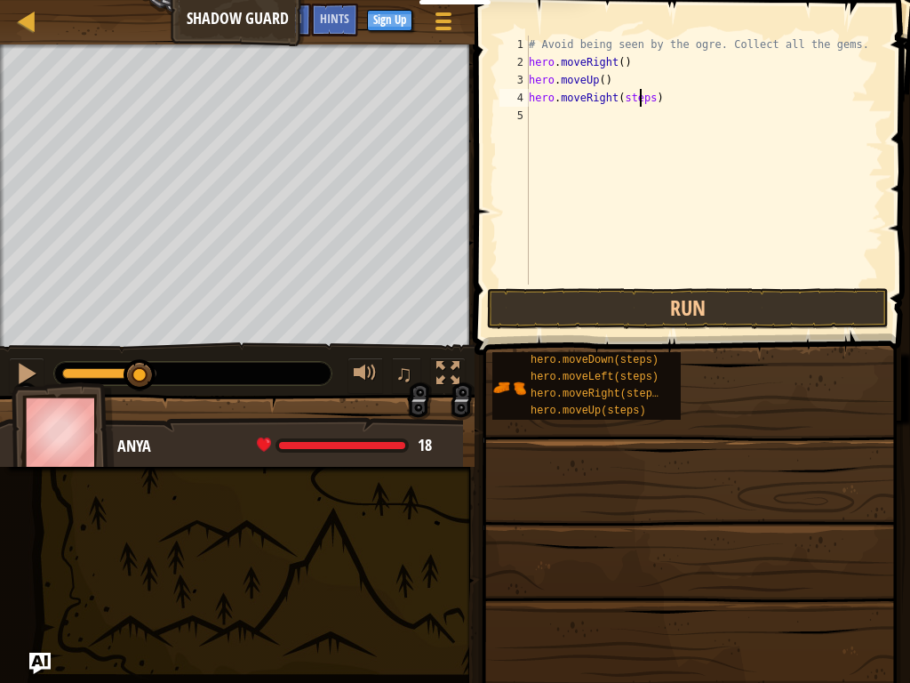
click at [642, 102] on div "# Avoid being seen by the ogre. Collect all the gems. hero . moveRight ( ) hero…" at bounding box center [704, 178] width 358 height 284
click at [645, 101] on div "# Avoid being seen by the ogre. Collect all the gems. hero . moveRight ( ) hero…" at bounding box center [704, 178] width 358 height 284
click at [643, 314] on button "Run" at bounding box center [688, 308] width 402 height 41
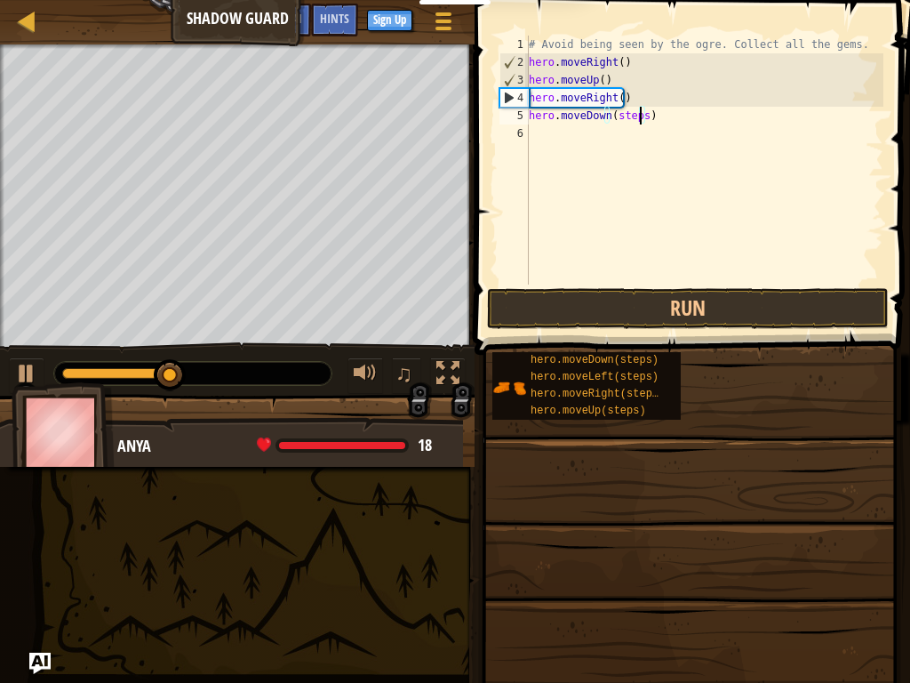
click at [642, 113] on div "# Avoid being seen by the ogre. Collect all the gems. hero . moveRight ( ) hero…" at bounding box center [704, 178] width 358 height 284
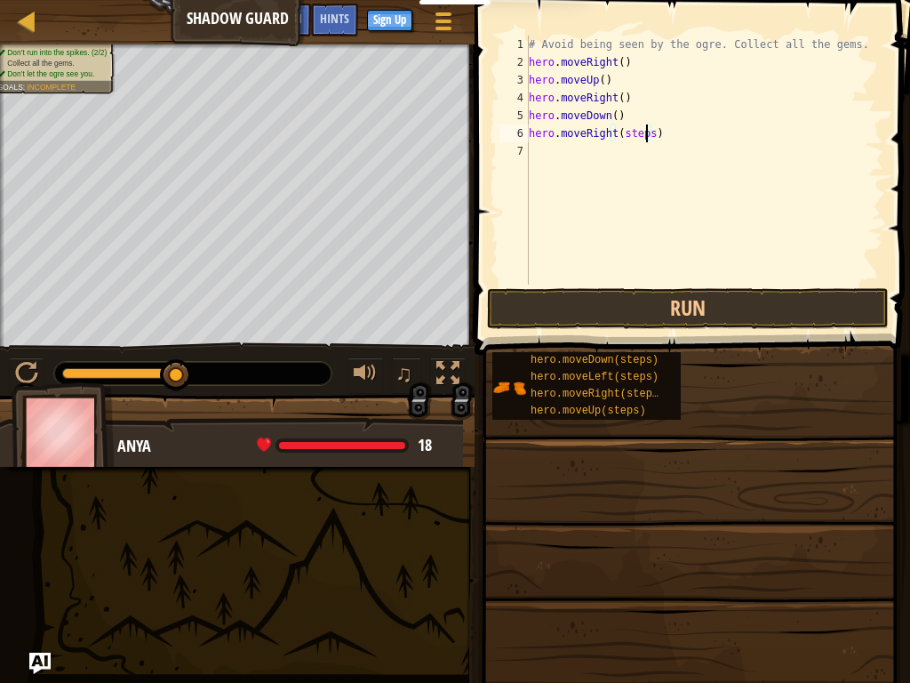
click at [645, 134] on div "# Avoid being seen by the ogre. Collect all the gems. hero . moveRight ( ) hero…" at bounding box center [704, 178] width 358 height 284
type textarea "hero.moveRight()"
click at [583, 303] on button "Run" at bounding box center [688, 308] width 402 height 41
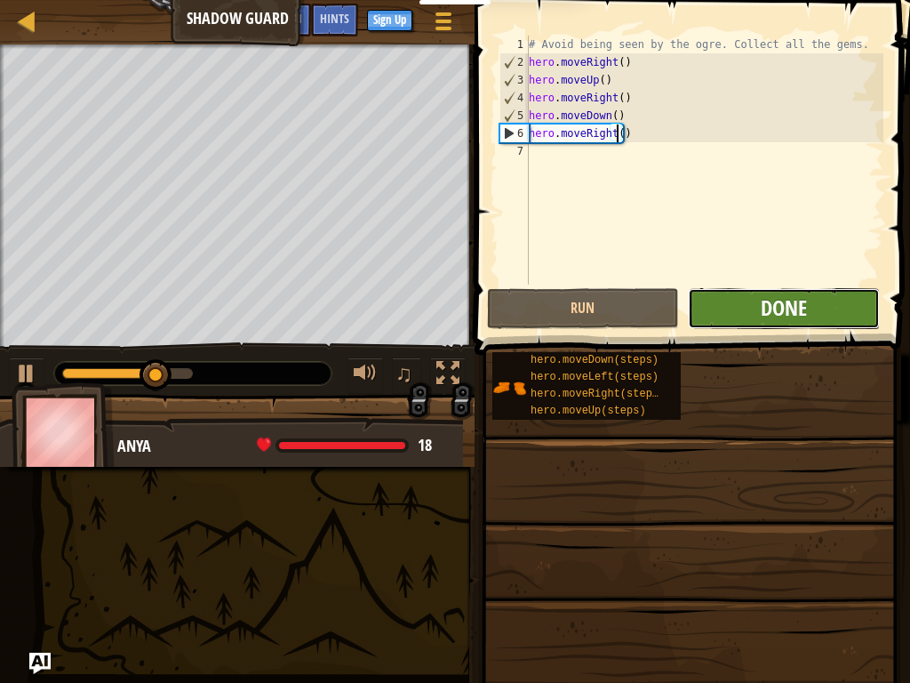
click at [792, 306] on span "Done" at bounding box center [784, 307] width 46 height 28
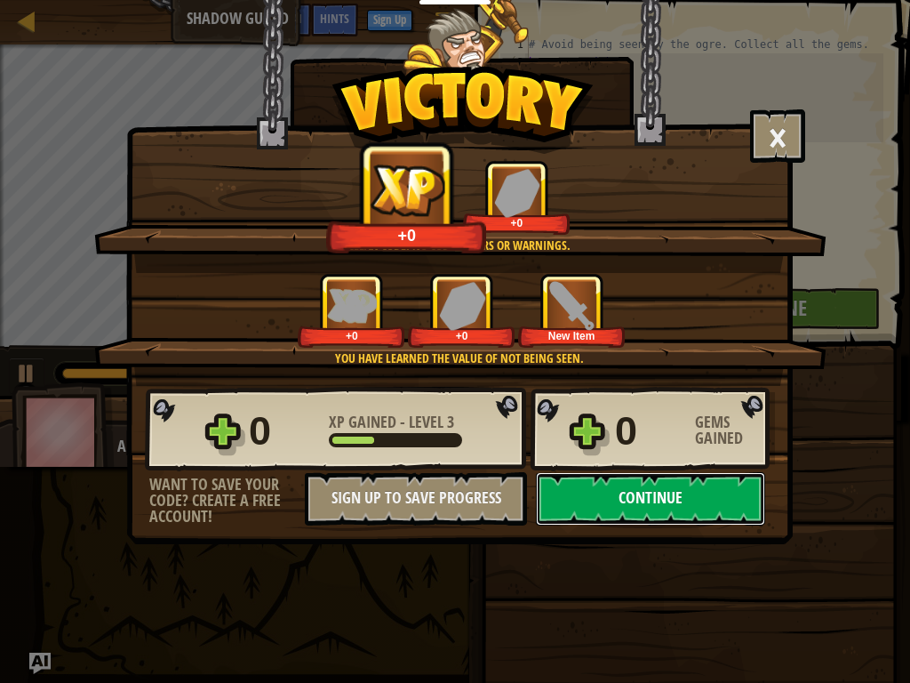
drag, startPoint x: 618, startPoint y: 513, endPoint x: 633, endPoint y: 514, distance: 15.1
click at [633, 514] on button "Continue" at bounding box center [650, 498] width 229 height 53
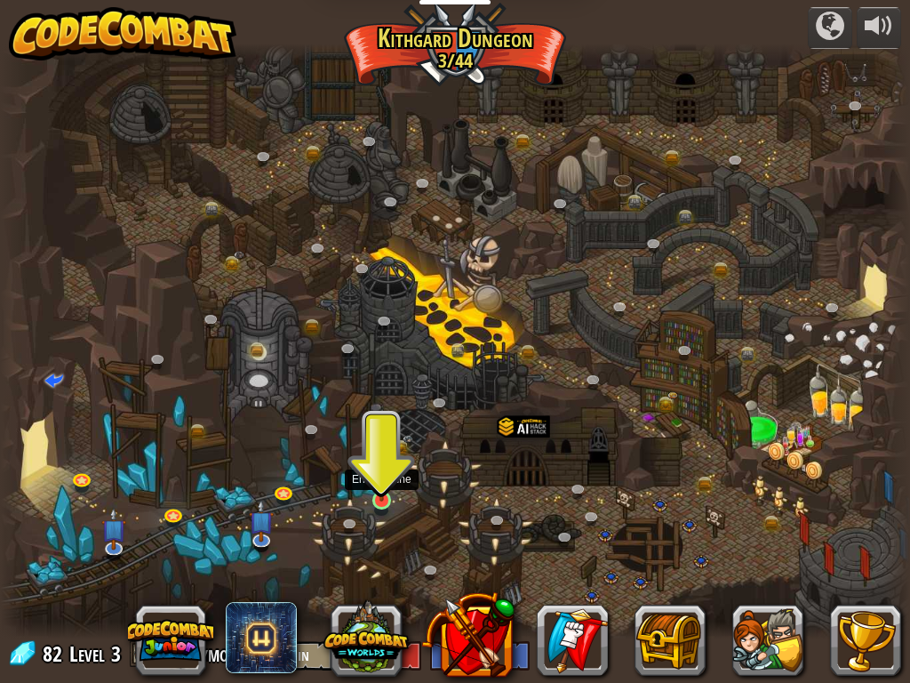
click at [380, 492] on img at bounding box center [382, 477] width 22 height 50
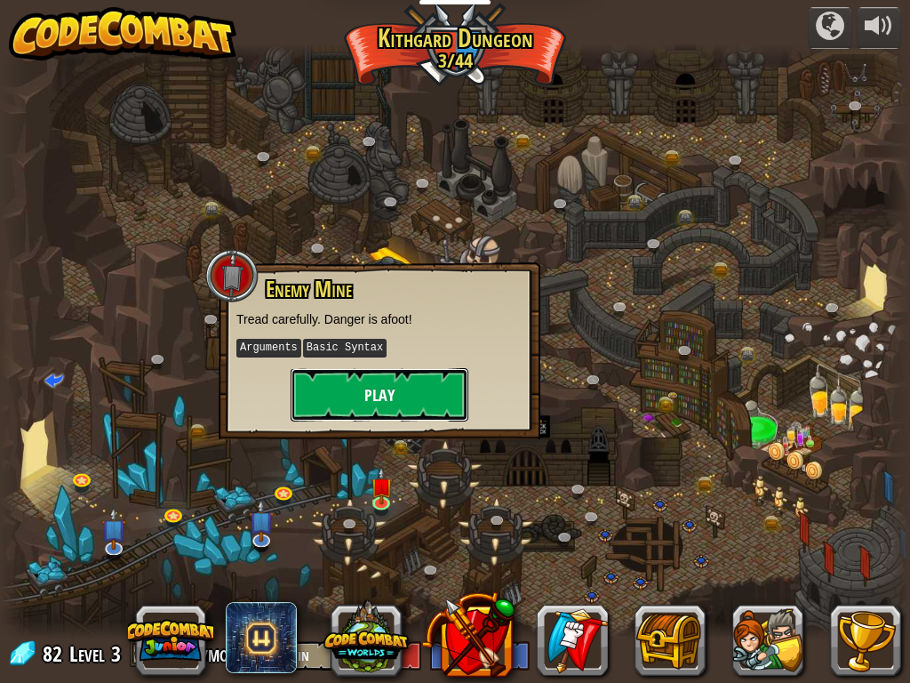
click at [395, 389] on button "Play" at bounding box center [380, 394] width 178 height 53
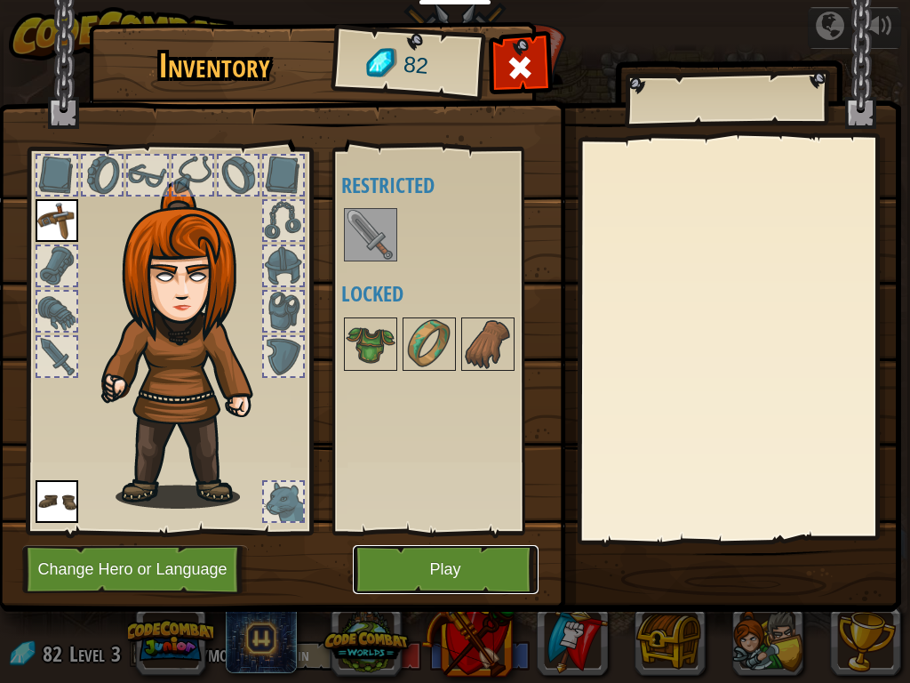
click at [482, 539] on button "Play" at bounding box center [446, 569] width 186 height 49
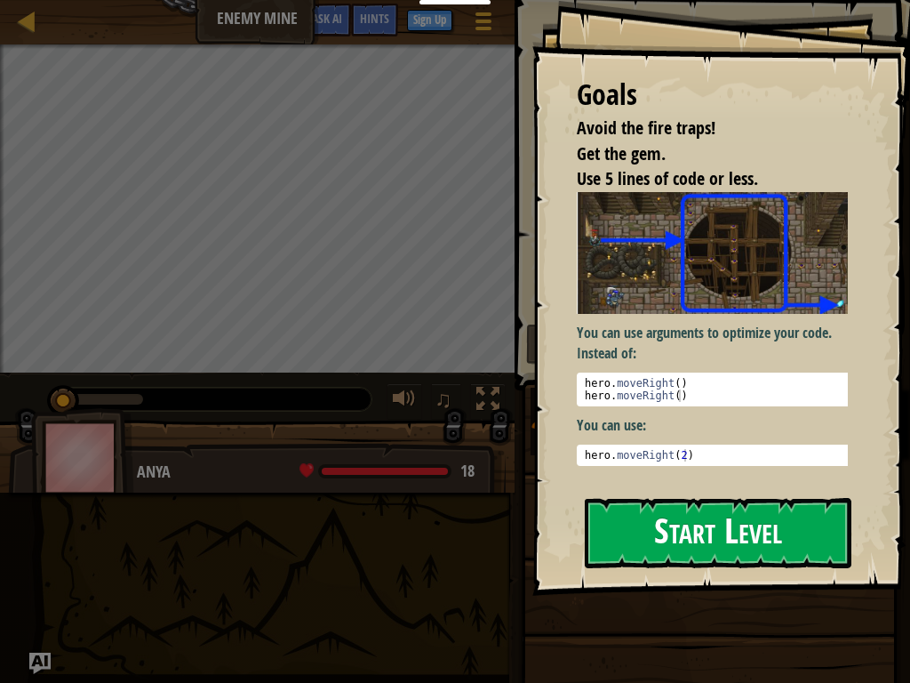
click at [731, 536] on button "Start Level" at bounding box center [718, 533] width 267 height 70
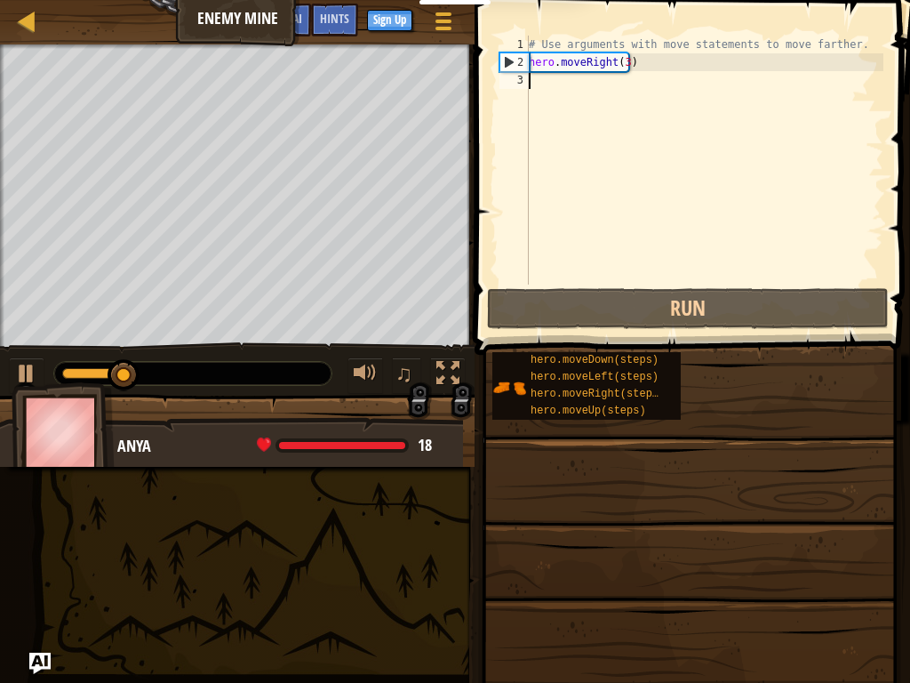
scroll to position [8, 0]
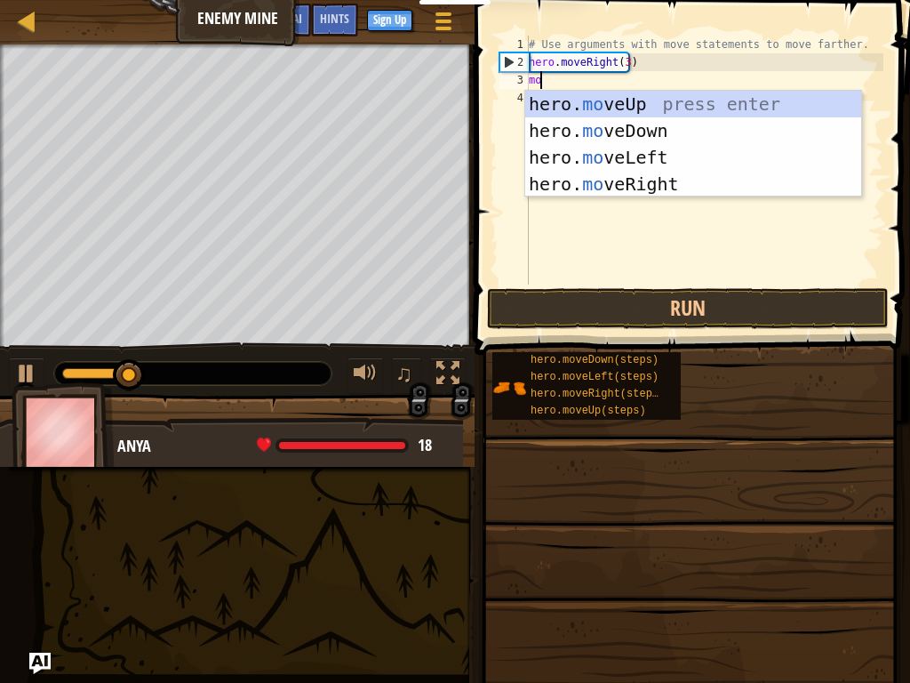
type textarea "mov"
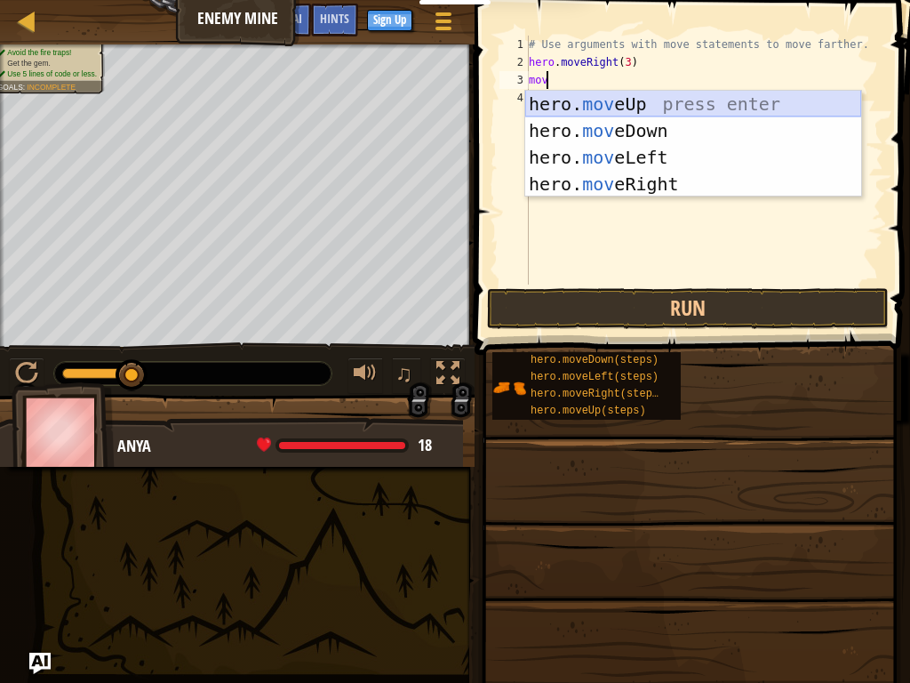
click at [670, 100] on div "hero. mov eUp press enter hero. mov eDown press enter hero. mov eLeft press ent…" at bounding box center [693, 171] width 336 height 160
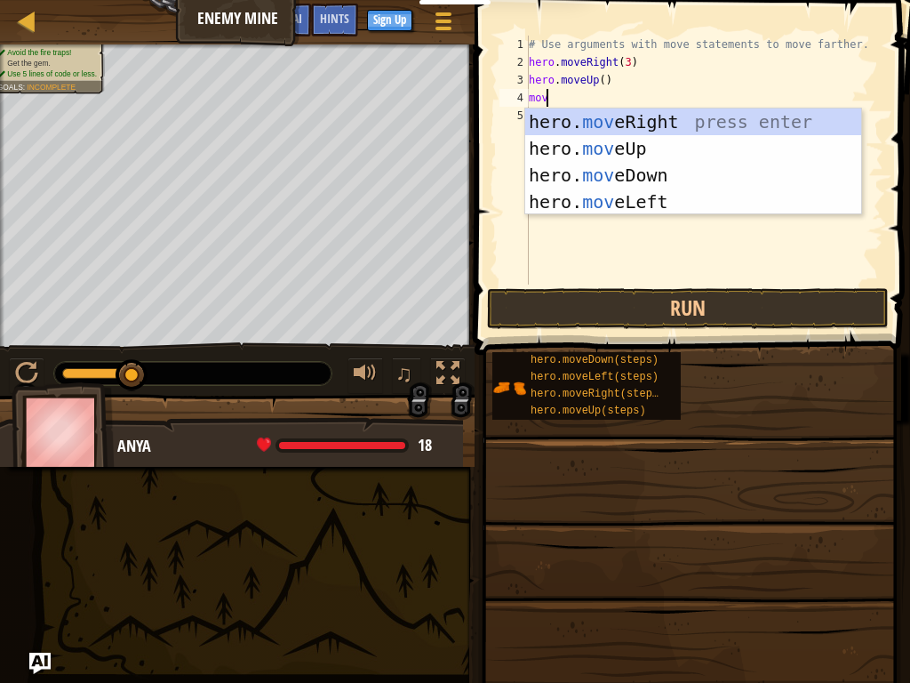
type textarea "move"
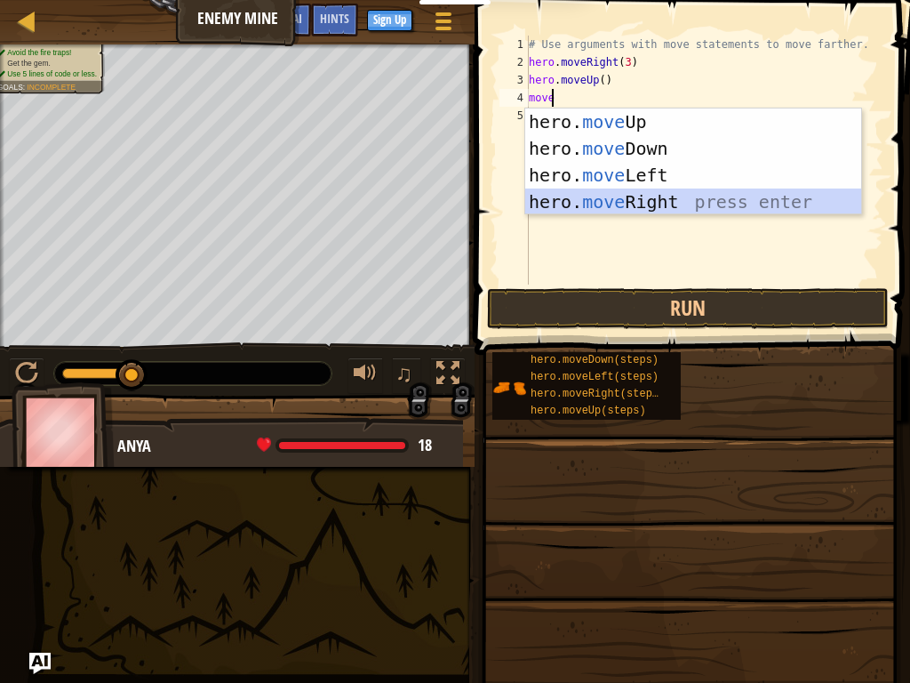
click at [583, 209] on div "hero. move Up press enter hero. move Down press enter hero. move Left press ent…" at bounding box center [693, 188] width 336 height 160
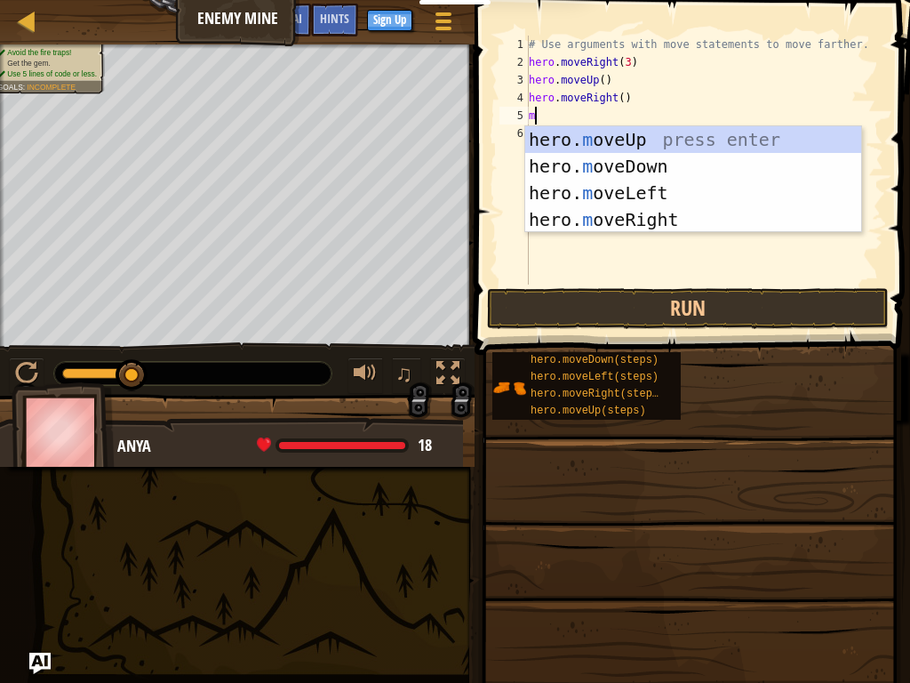
type textarea "mo"
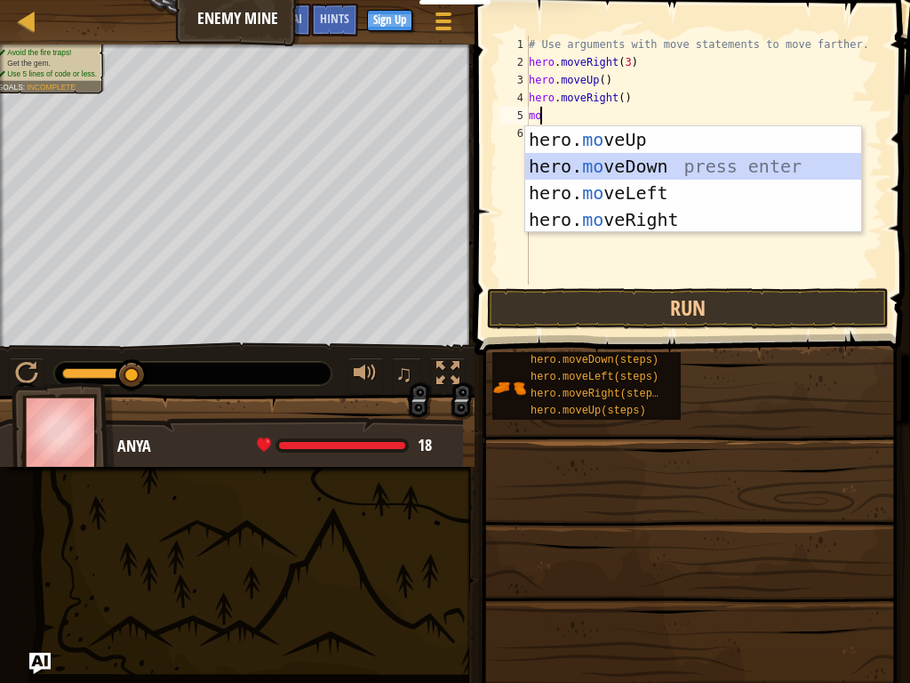
click at [616, 170] on div "hero. mo veUp press enter hero. mo veDown press enter hero. mo veLeft press ent…" at bounding box center [693, 206] width 336 height 160
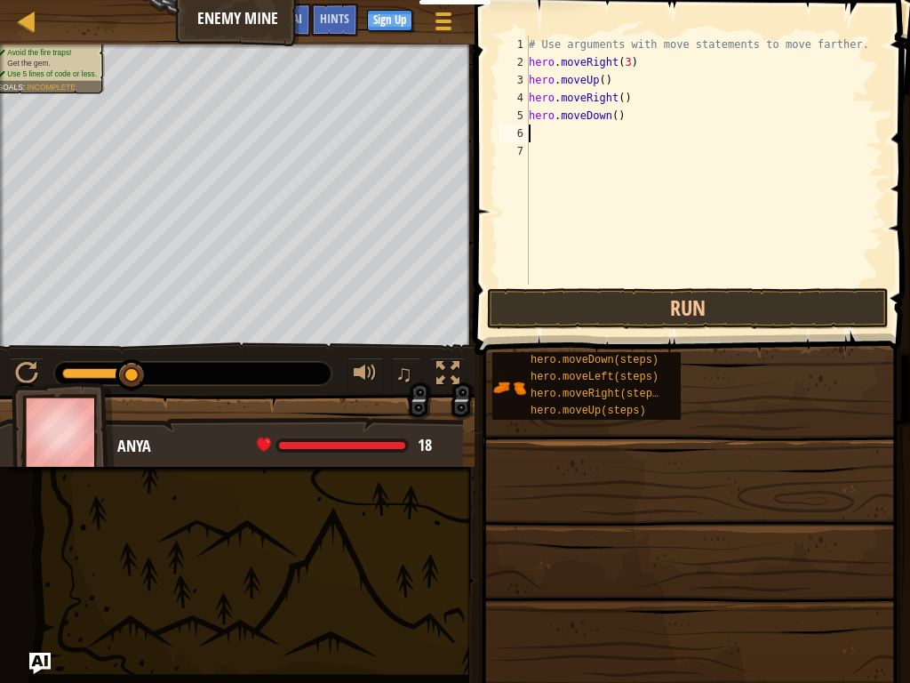
type textarea "m"
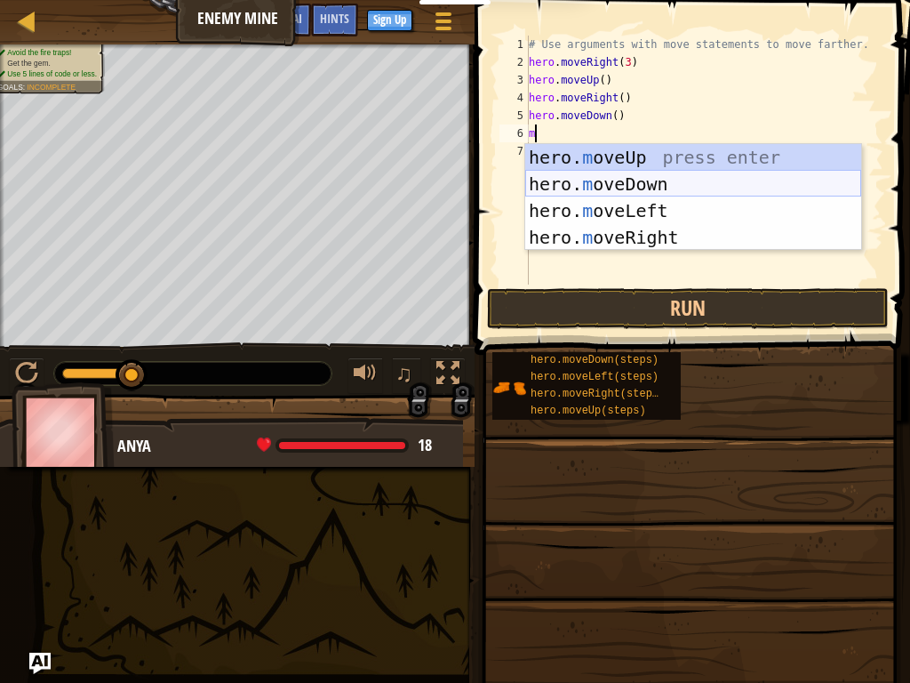
click at [627, 188] on div "hero. m oveUp press enter hero. m oveDown press enter hero. m oveLeft press ent…" at bounding box center [693, 224] width 336 height 160
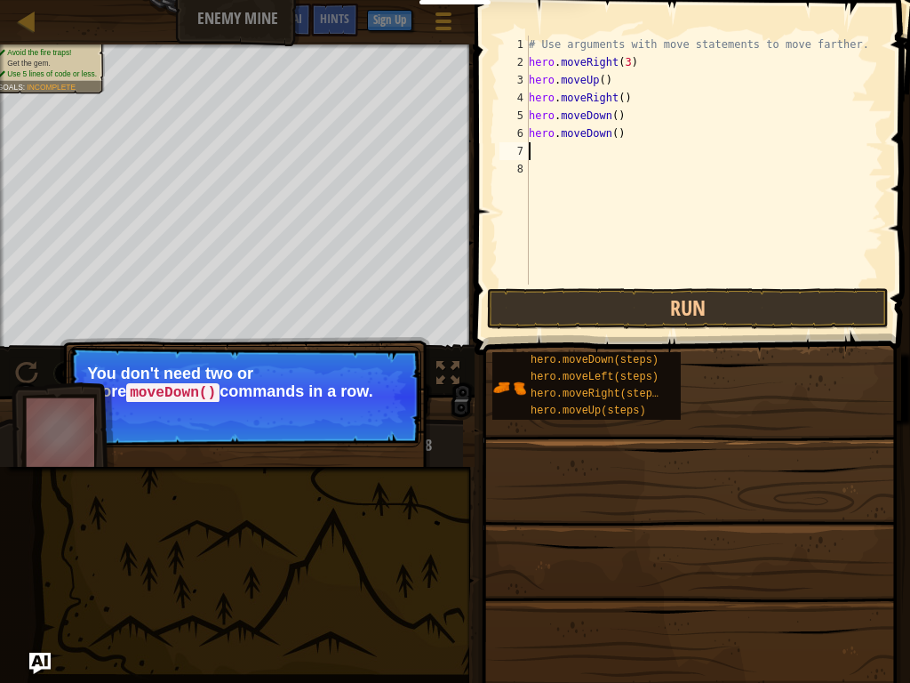
type textarea "m"
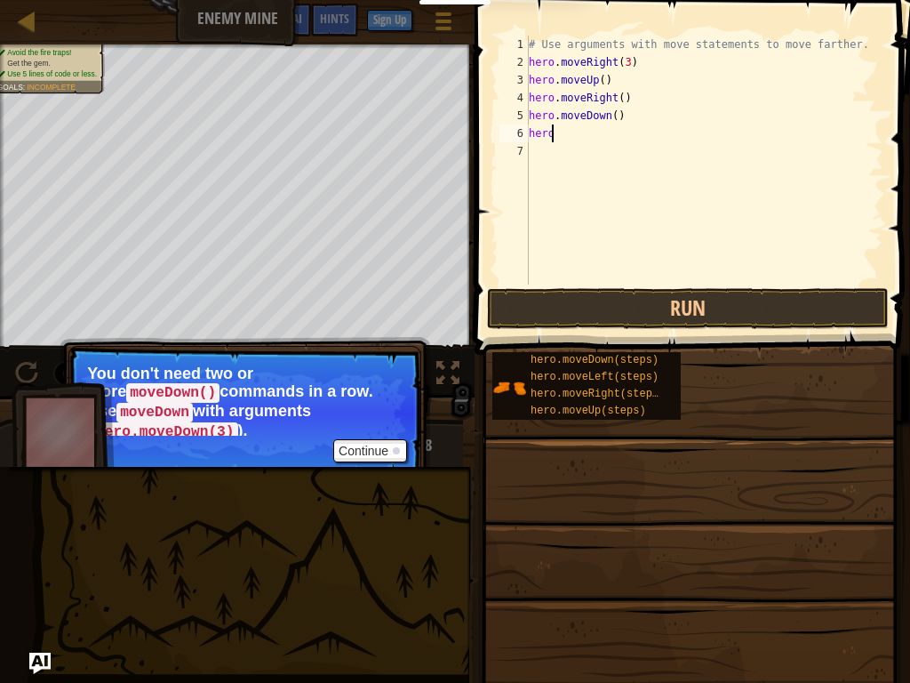
type textarea "h"
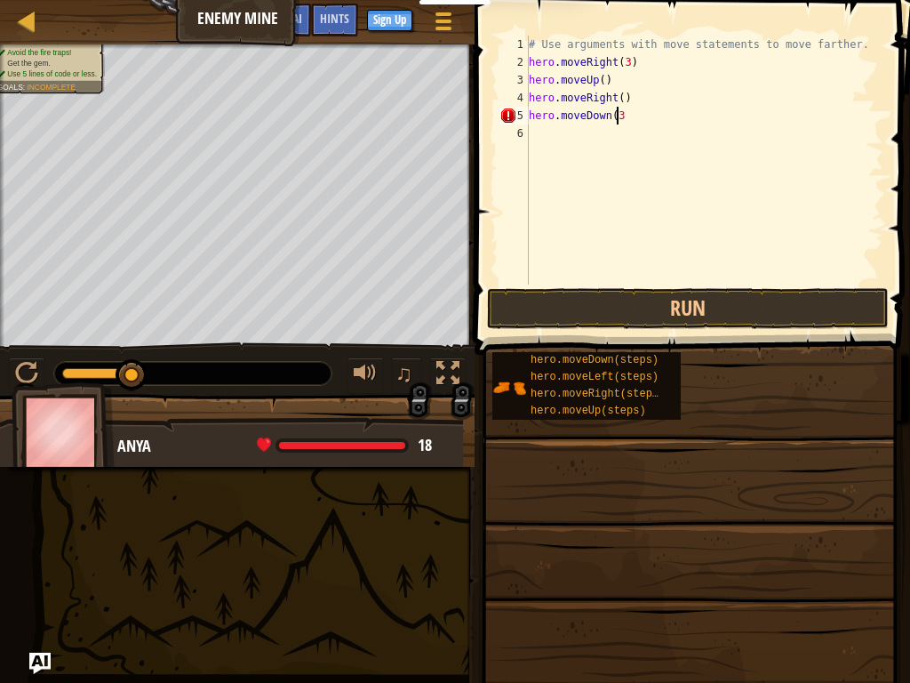
scroll to position [8, 7]
type textarea "hero.moveDown(3)"
click at [607, 300] on button "Run" at bounding box center [688, 308] width 402 height 41
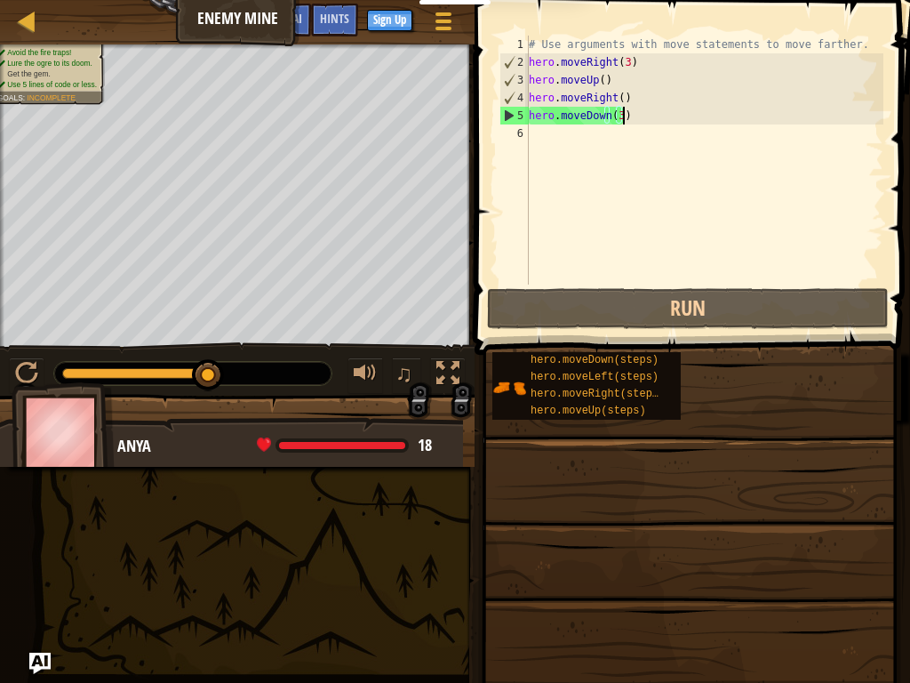
click at [550, 140] on div "# Use arguments with move statements to move farther. hero . moveRight ( 3 ) he…" at bounding box center [704, 178] width 358 height 284
type textarea "m"
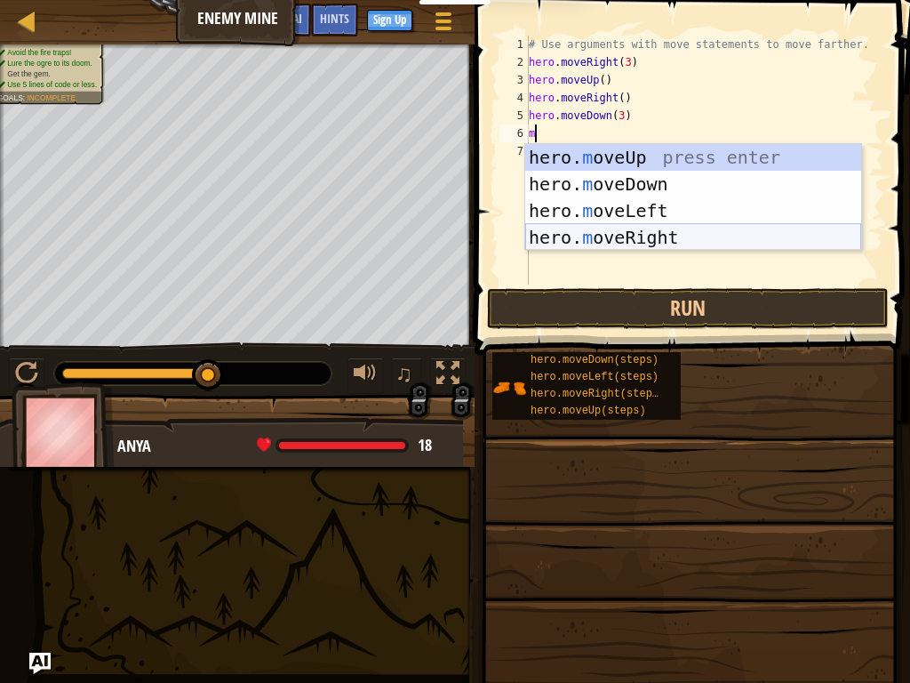
click at [621, 234] on div "hero. m oveUp press enter hero. m oveDown press enter hero. m oveLeft press ent…" at bounding box center [693, 224] width 336 height 160
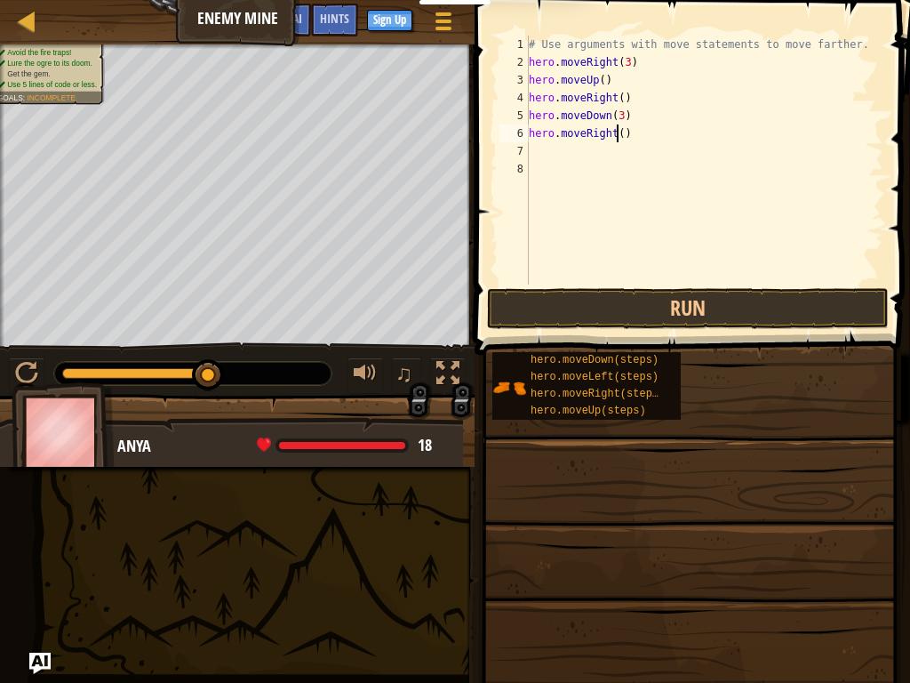
click at [618, 132] on div "# Use arguments with move statements to move farther. hero . moveRight ( 3 ) he…" at bounding box center [704, 178] width 358 height 284
type textarea "hero.moveRight(2)"
click at [645, 306] on button "Run" at bounding box center [688, 308] width 402 height 41
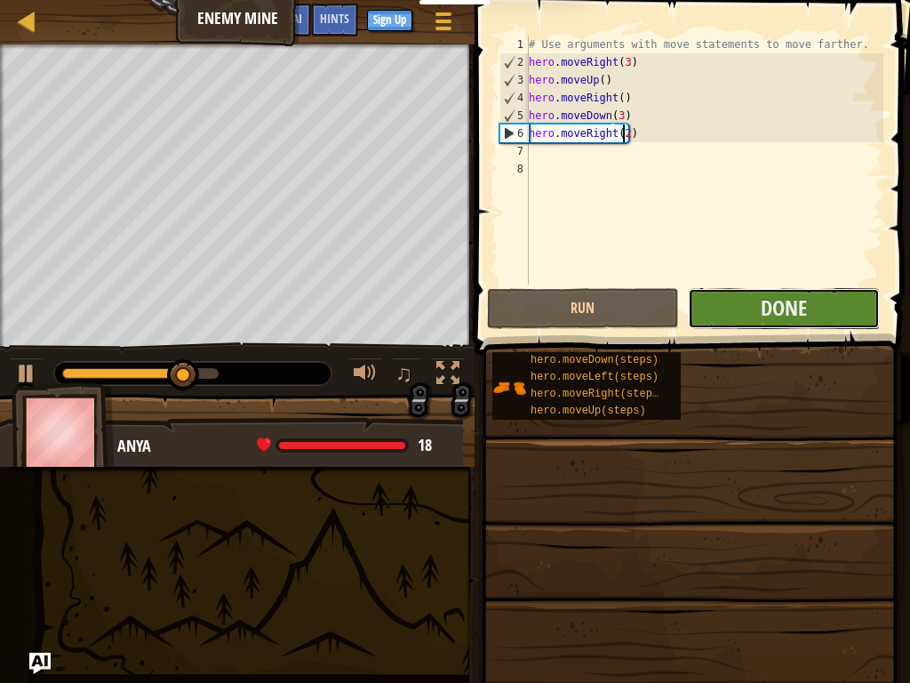
click at [829, 300] on button "Done" at bounding box center [784, 308] width 192 height 41
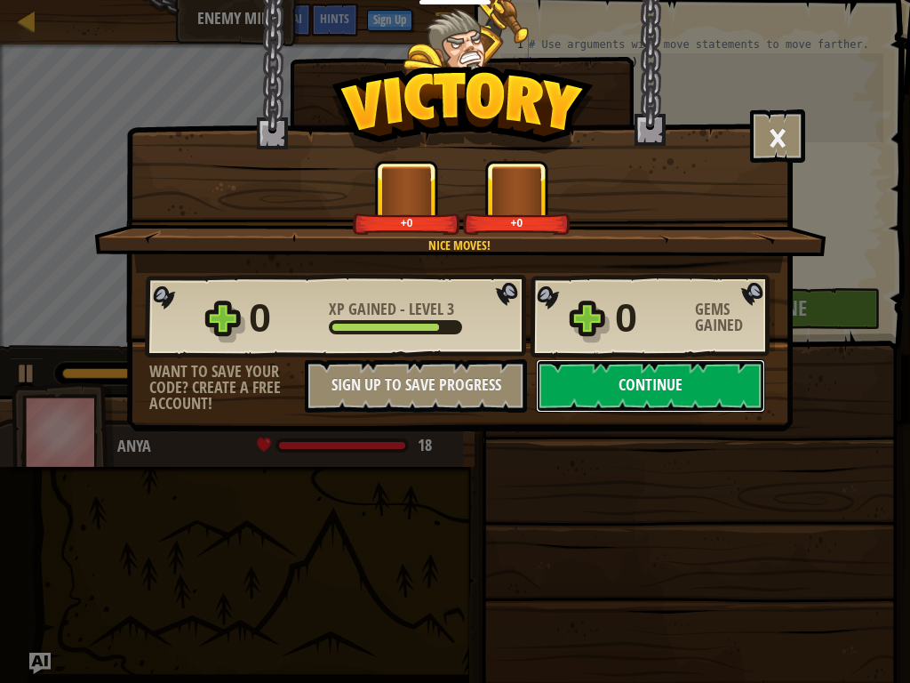
click at [631, 382] on button "Continue" at bounding box center [650, 385] width 229 height 53
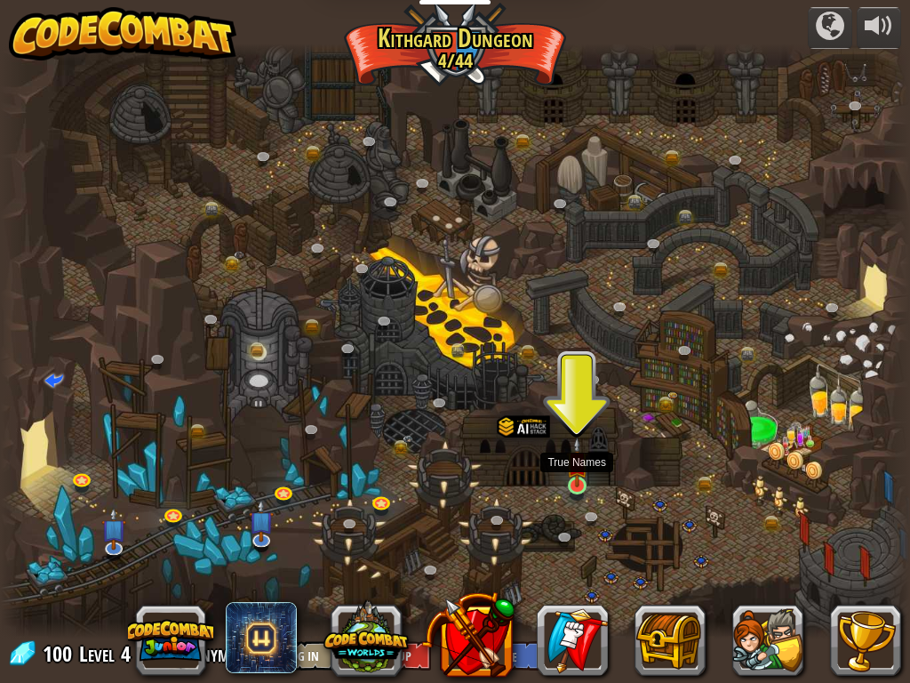
click at [587, 484] on img at bounding box center [577, 461] width 22 height 50
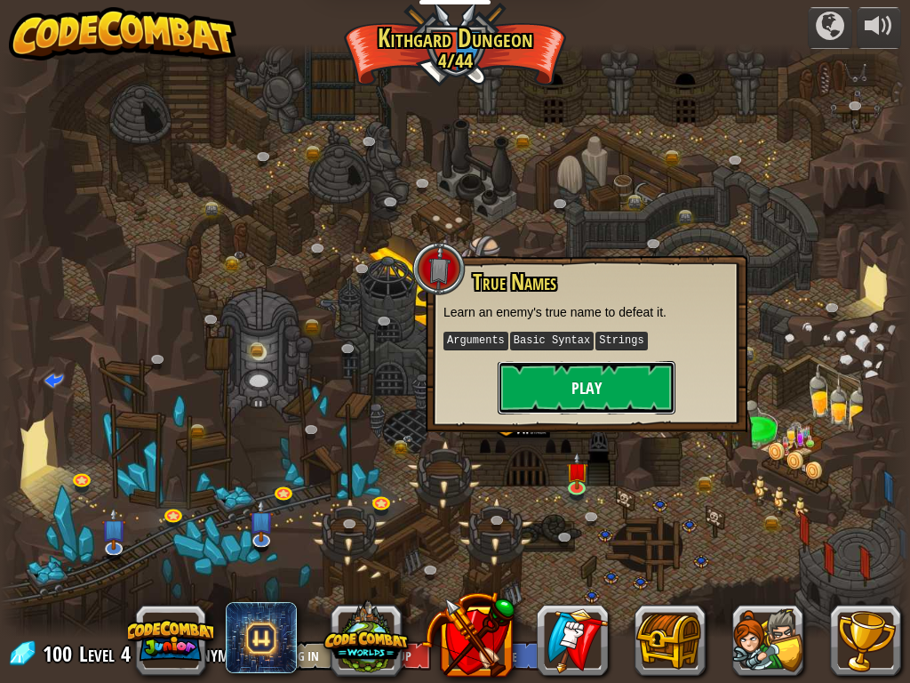
click at [595, 403] on button "Play" at bounding box center [587, 387] width 178 height 53
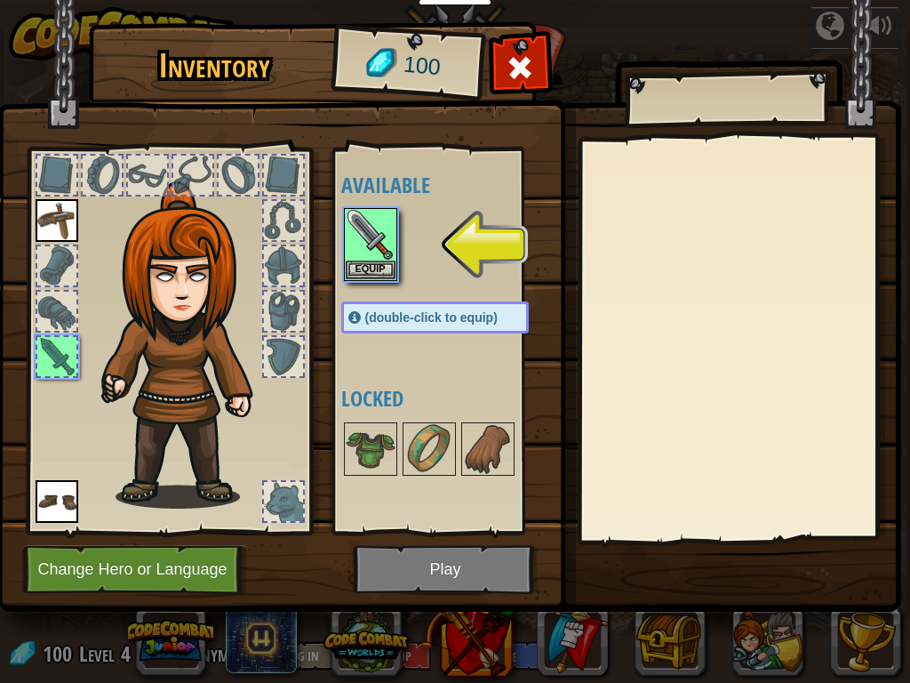
click at [499, 539] on img at bounding box center [449, 288] width 904 height 645
click at [386, 272] on button "Equip" at bounding box center [371, 269] width 50 height 19
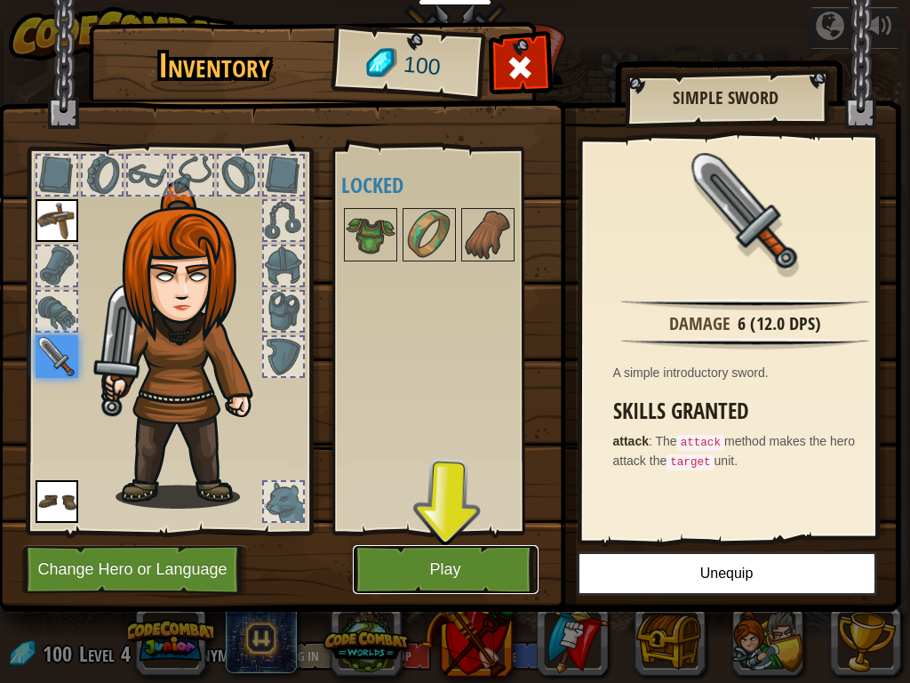
click at [508, 539] on button "Play" at bounding box center [446, 569] width 186 height 49
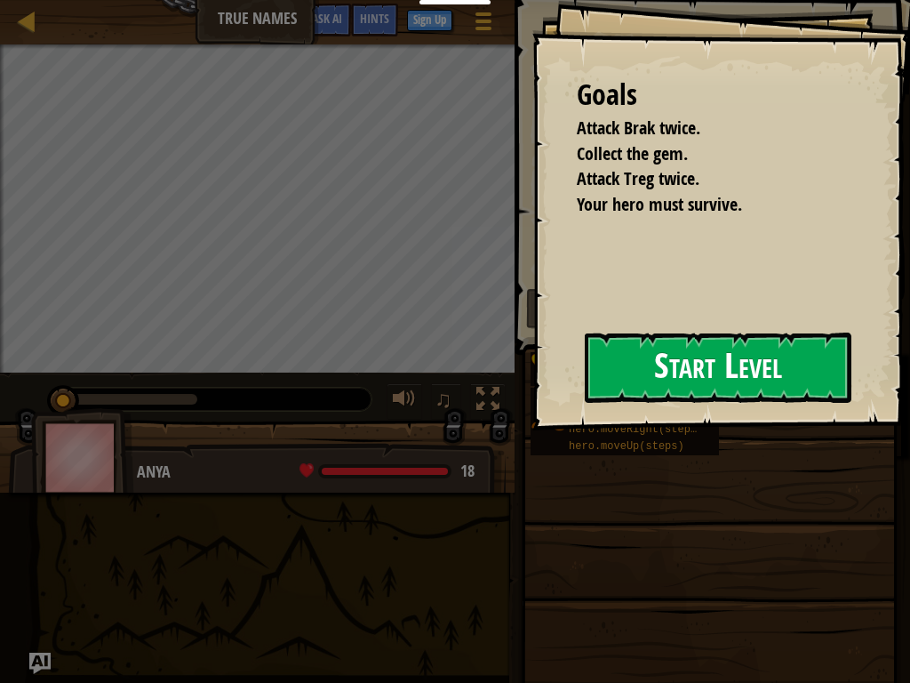
click at [696, 361] on button "Start Level" at bounding box center [718, 367] width 267 height 70
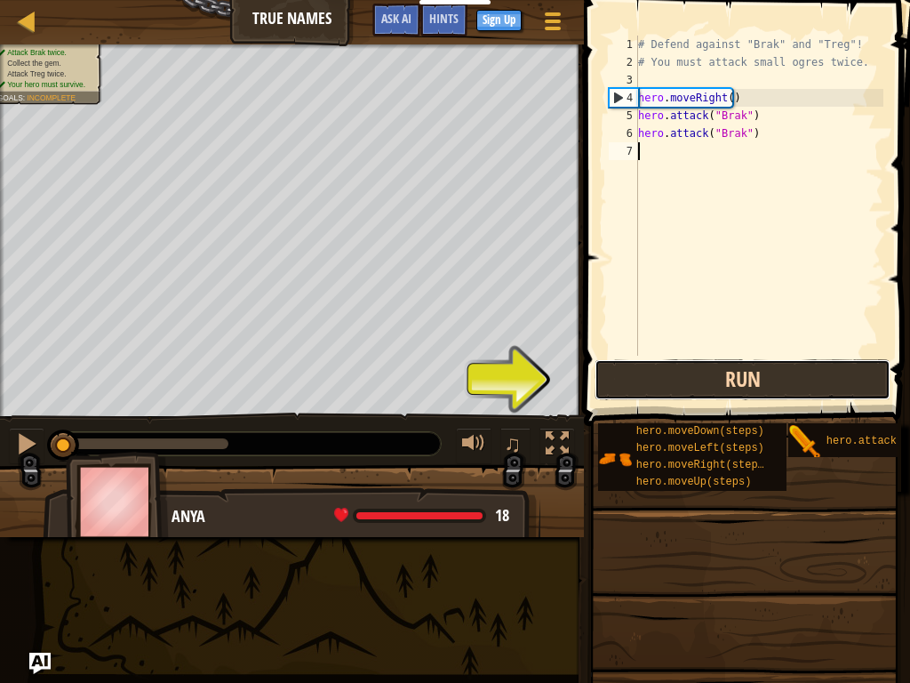
click at [632, 379] on button "Run" at bounding box center [743, 379] width 296 height 41
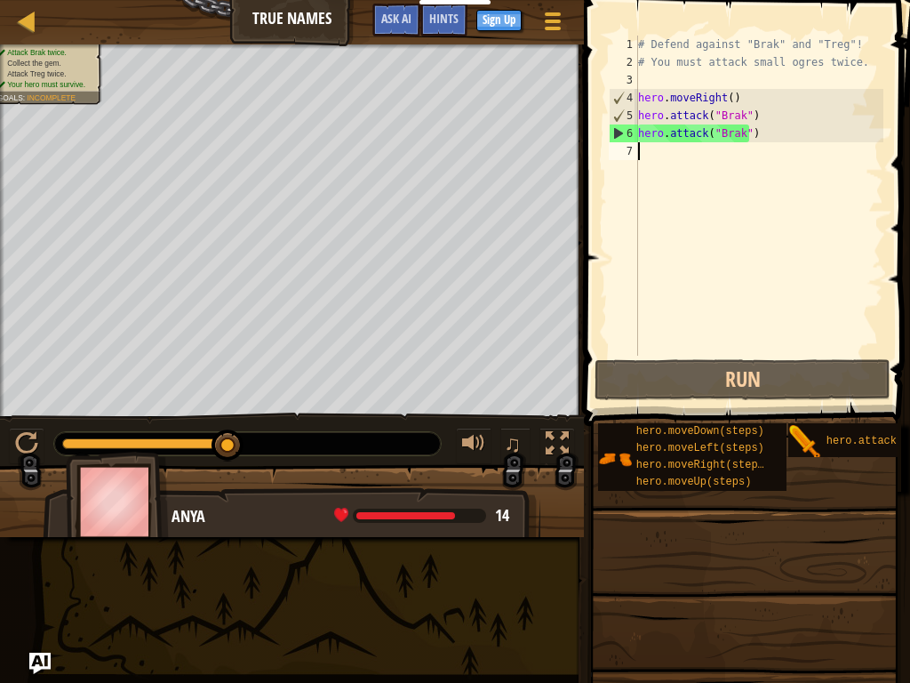
type textarea "m"
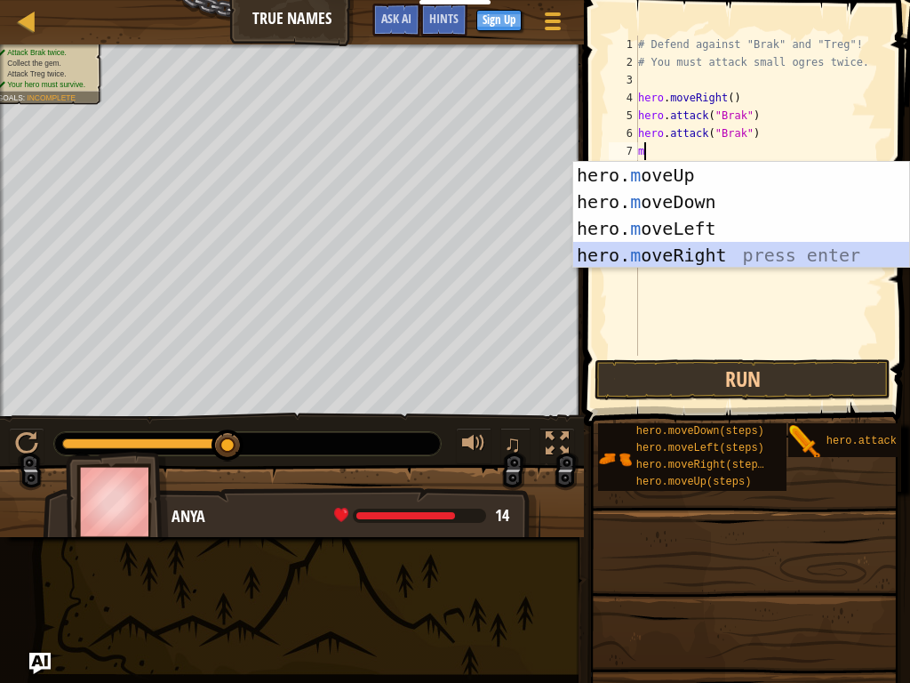
click at [684, 246] on div "hero. m oveUp press enter hero. m oveDown press enter hero. m oveLeft press ent…" at bounding box center [741, 242] width 336 height 160
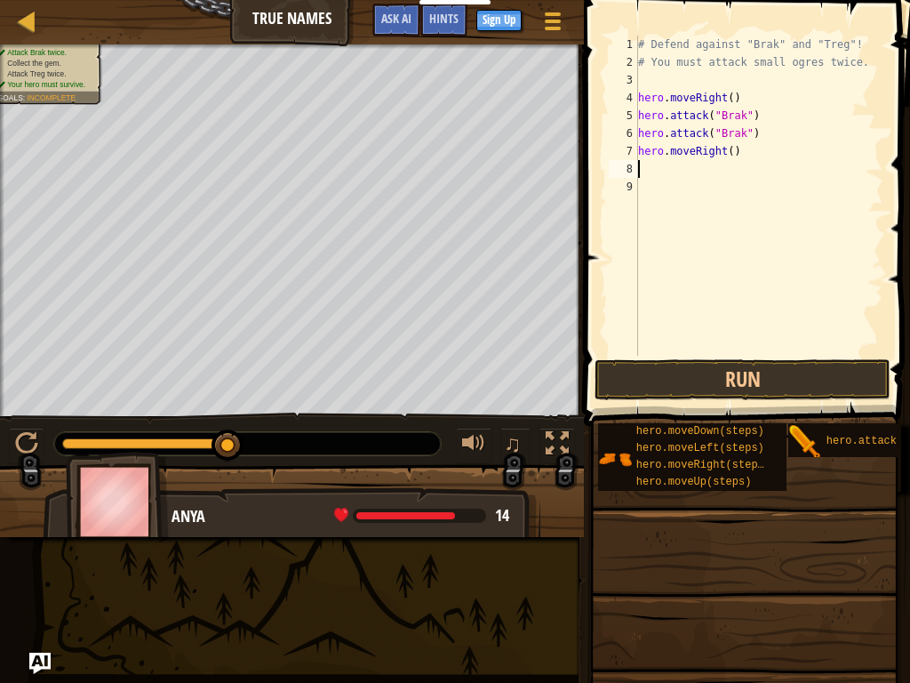
click at [724, 150] on div "# Defend against "Brak" and "Treg"! # You must attack small ogres twice. hero .…" at bounding box center [759, 214] width 249 height 356
type textarea "hero.moveRight(2)"
click at [704, 177] on div "# Defend against "Brak" and "Treg"! # You must attack small ogres twice. hero .…" at bounding box center [759, 214] width 249 height 356
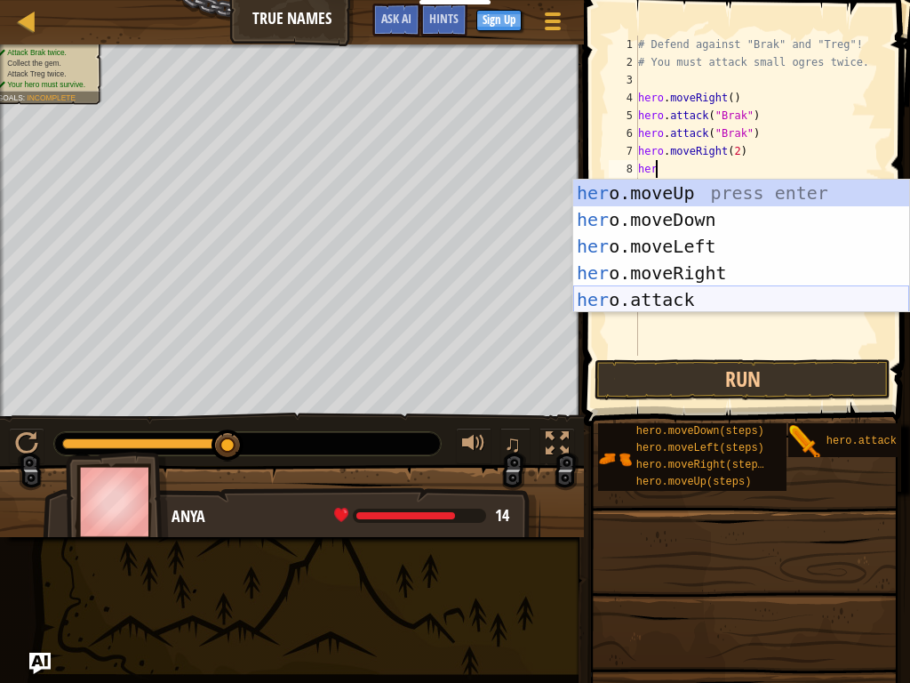
click at [634, 293] on div "her o.moveUp press enter her o.moveDown press enter her o.moveLeft press enter …" at bounding box center [741, 273] width 336 height 187
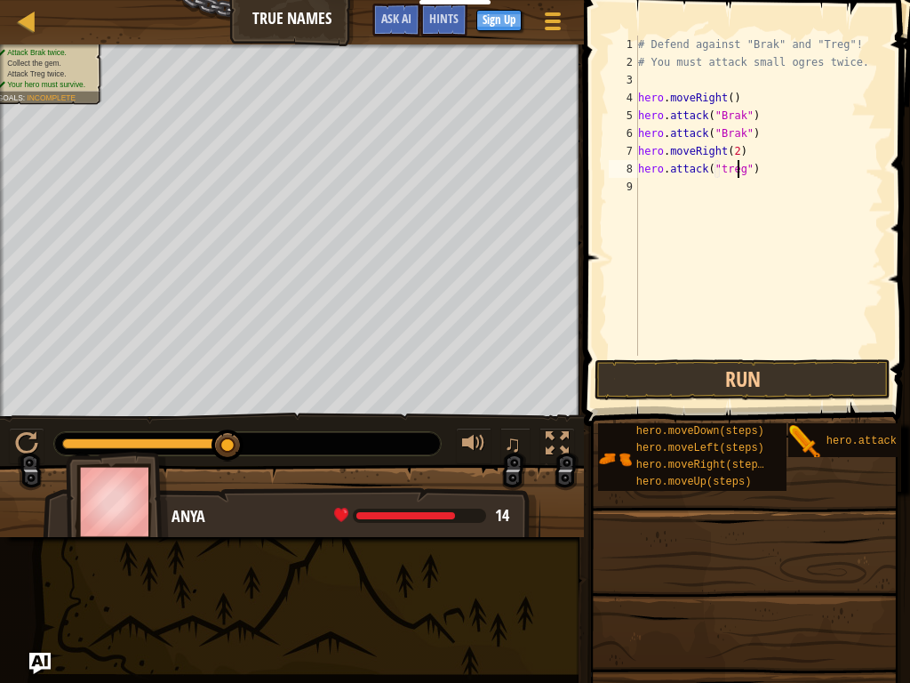
scroll to position [8, 8]
click at [723, 376] on button "Run" at bounding box center [743, 379] width 296 height 41
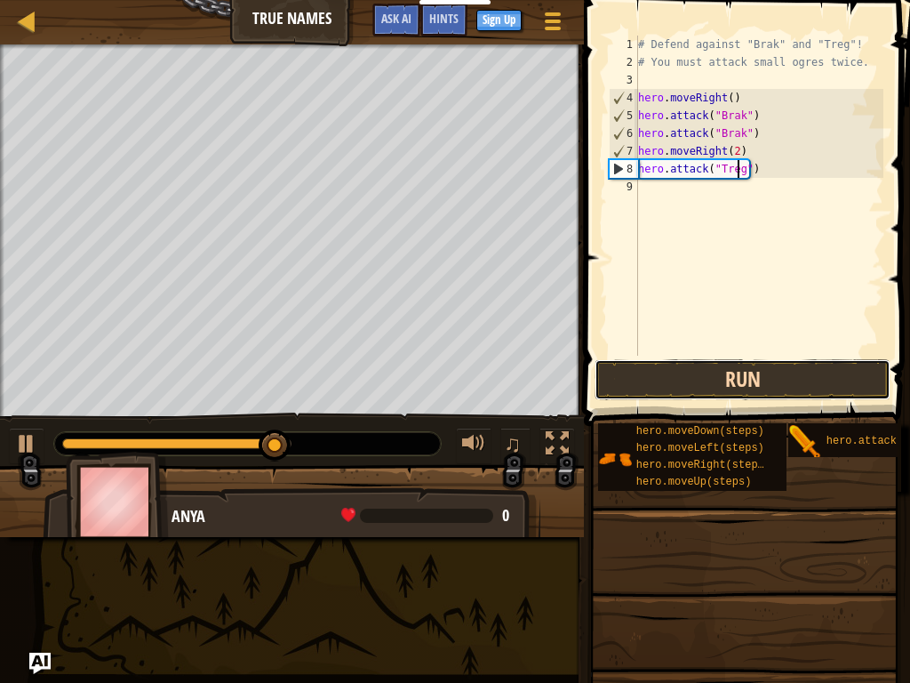
click at [666, 388] on button "Run" at bounding box center [743, 379] width 296 height 41
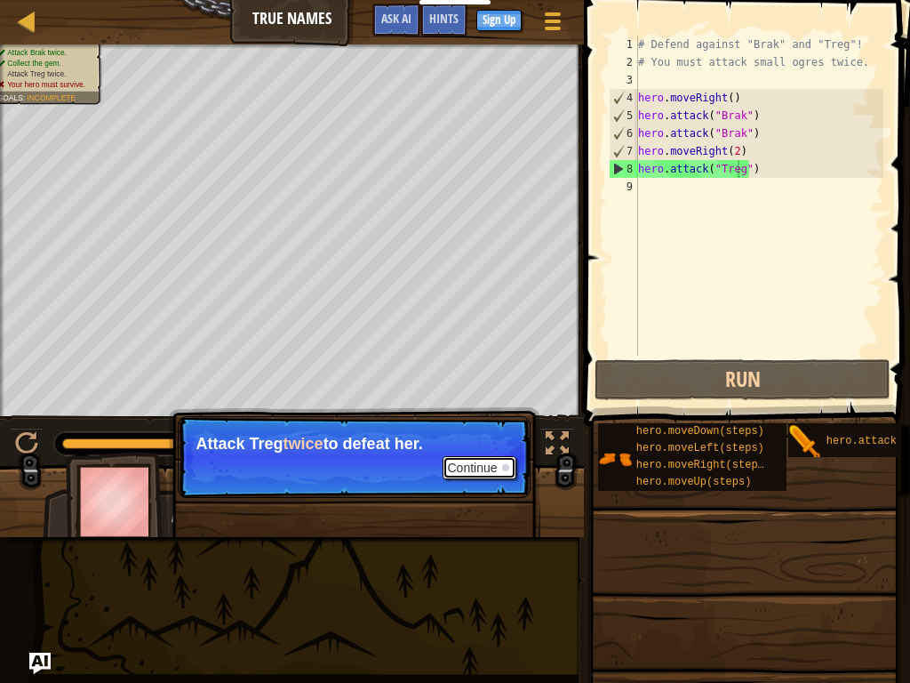
click at [484, 470] on button "Continue" at bounding box center [480, 467] width 74 height 23
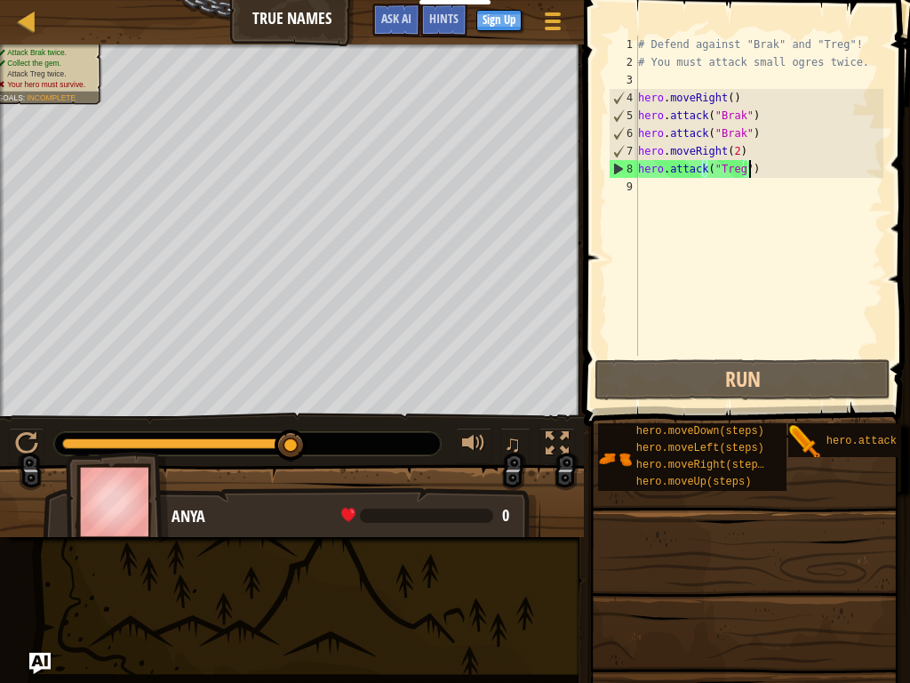
click at [750, 172] on div "# Defend against "Brak" and "Treg"! # You must attack small ogres twice. hero .…" at bounding box center [759, 214] width 249 height 356
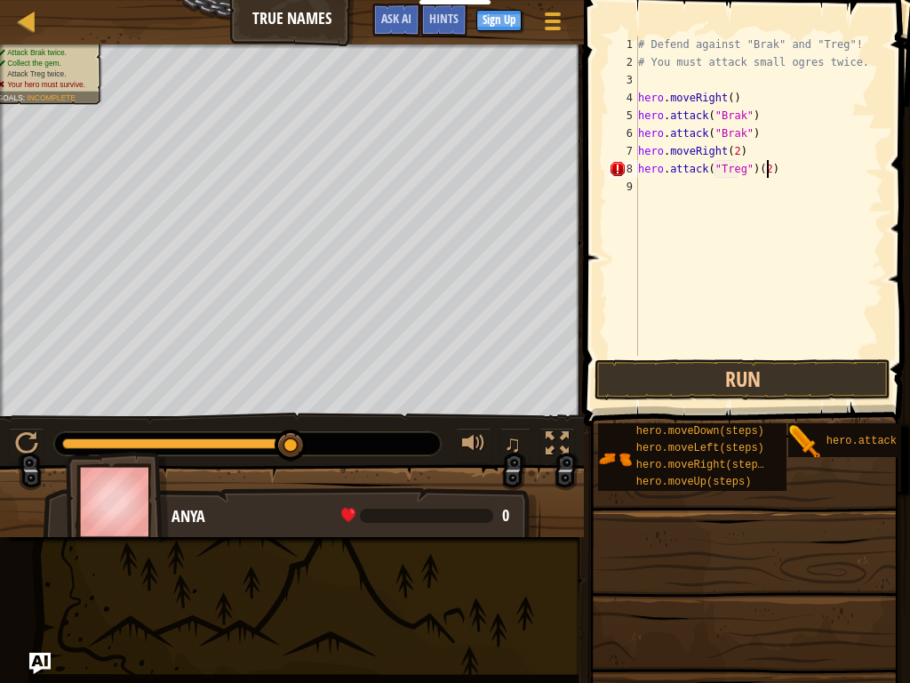
scroll to position [8, 10]
click at [645, 388] on button "Run" at bounding box center [743, 379] width 296 height 41
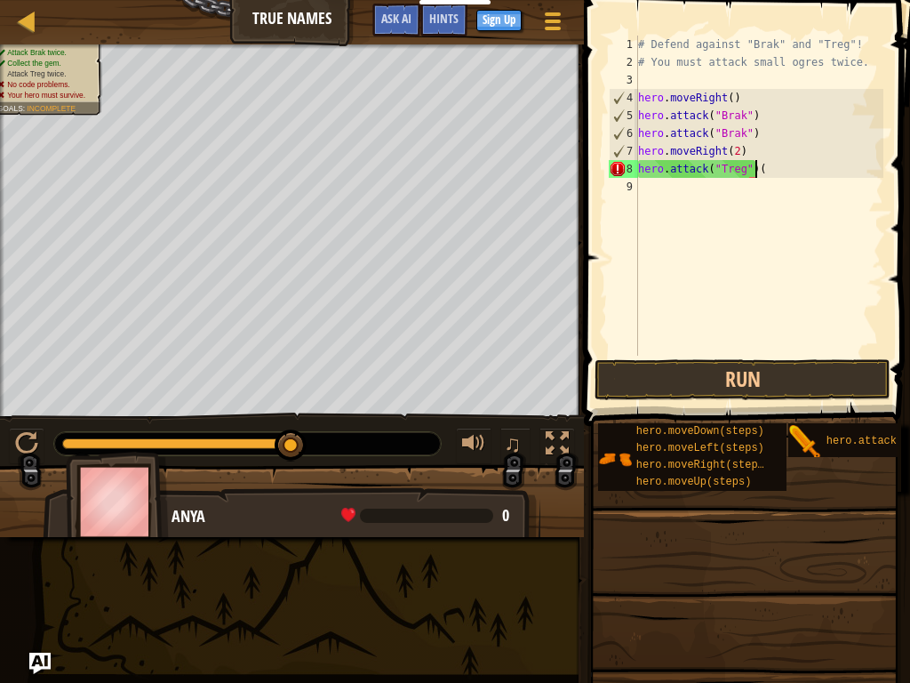
type textarea "hero.attack("Treg")"
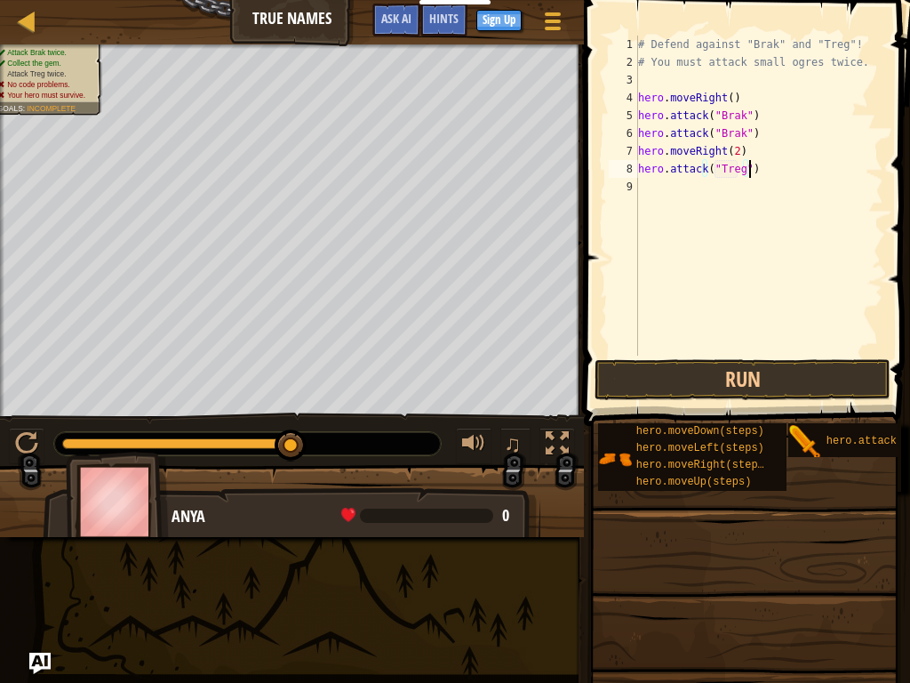
click at [665, 179] on div "# Defend against "Brak" and "Treg"! # You must attack small ogres twice. hero .…" at bounding box center [759, 214] width 249 height 356
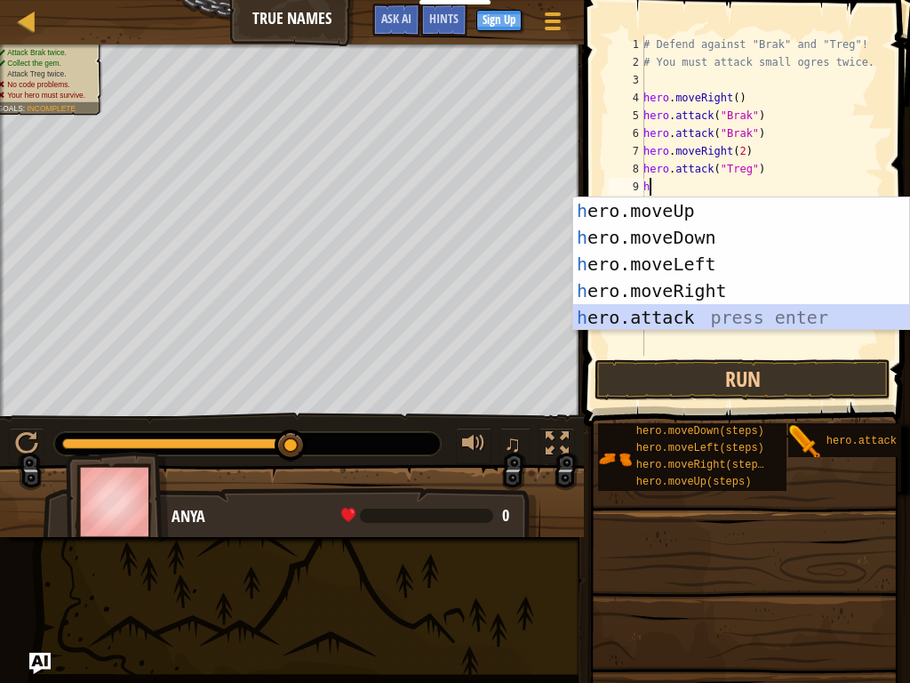
click at [642, 316] on div "h ero.moveUp press enter h ero.moveDown press enter h ero.moveLeft press enter …" at bounding box center [741, 290] width 336 height 187
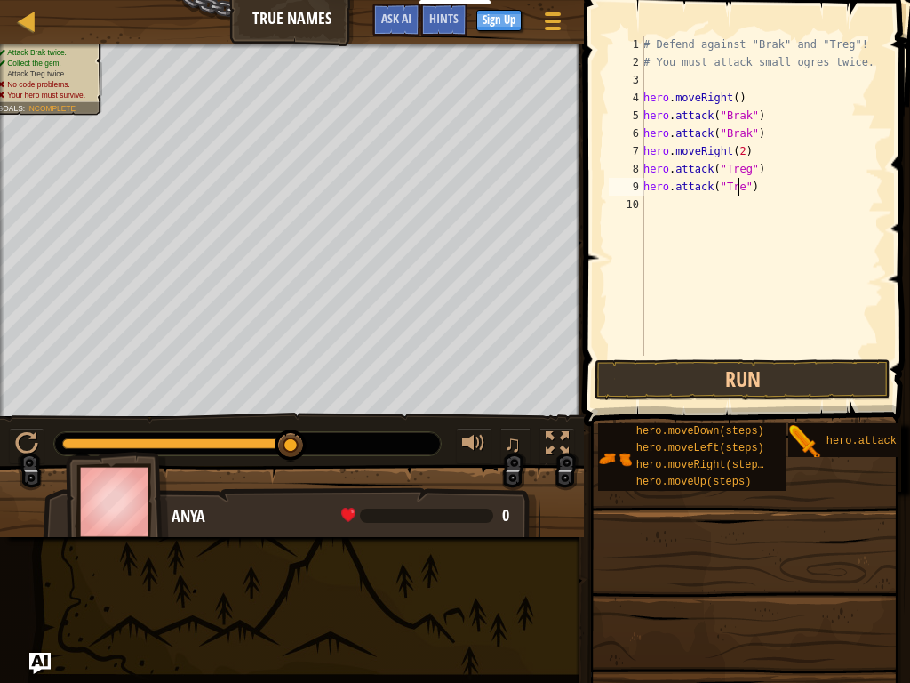
type textarea "hero.attack("Treg")"
click at [751, 379] on button "Run" at bounding box center [743, 379] width 296 height 41
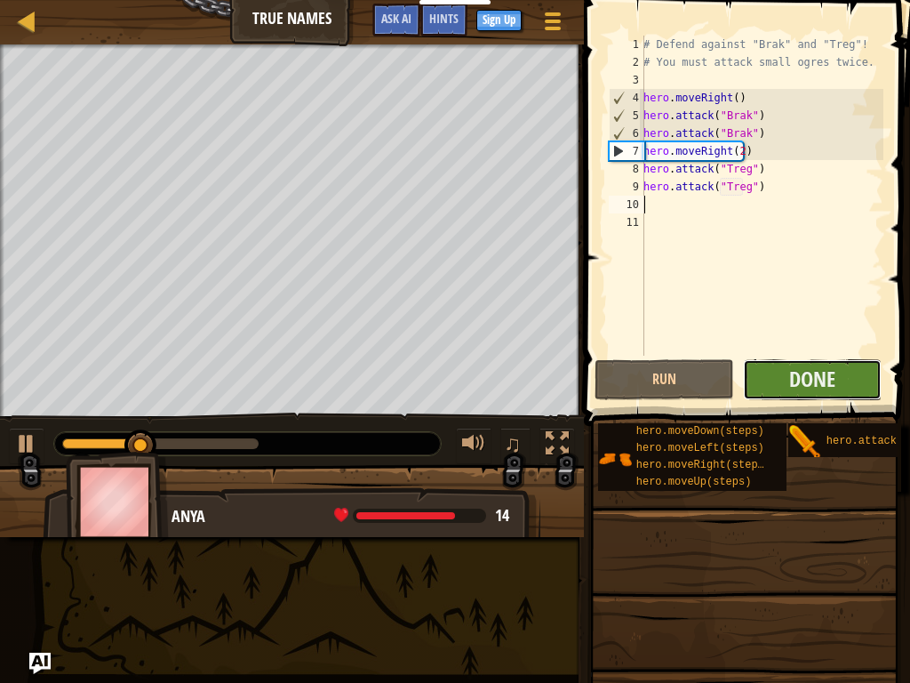
click at [850, 378] on button "Done" at bounding box center [813, 379] width 140 height 41
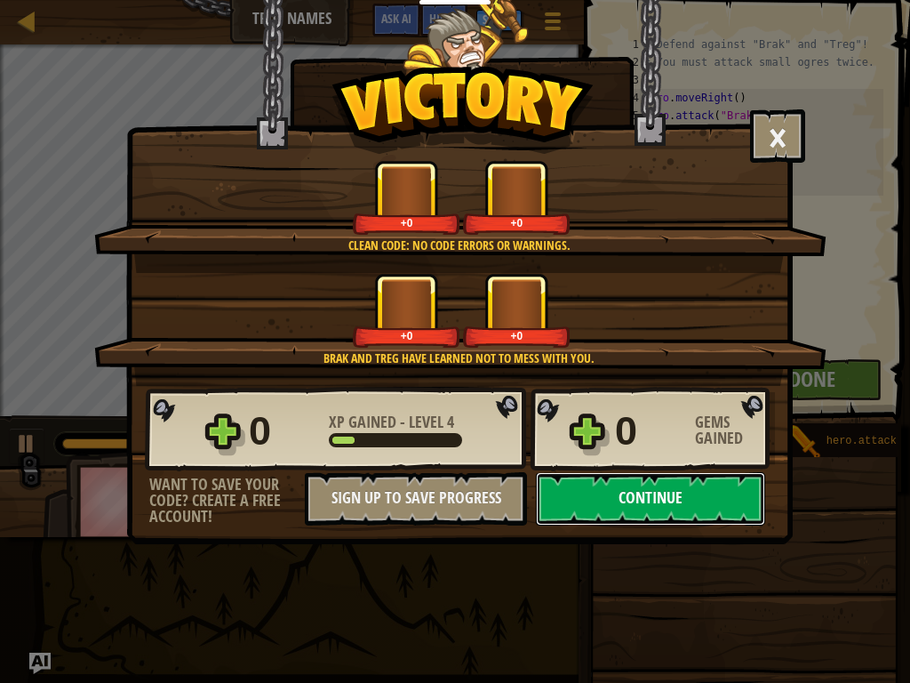
click at [593, 508] on button "Continue" at bounding box center [650, 498] width 229 height 53
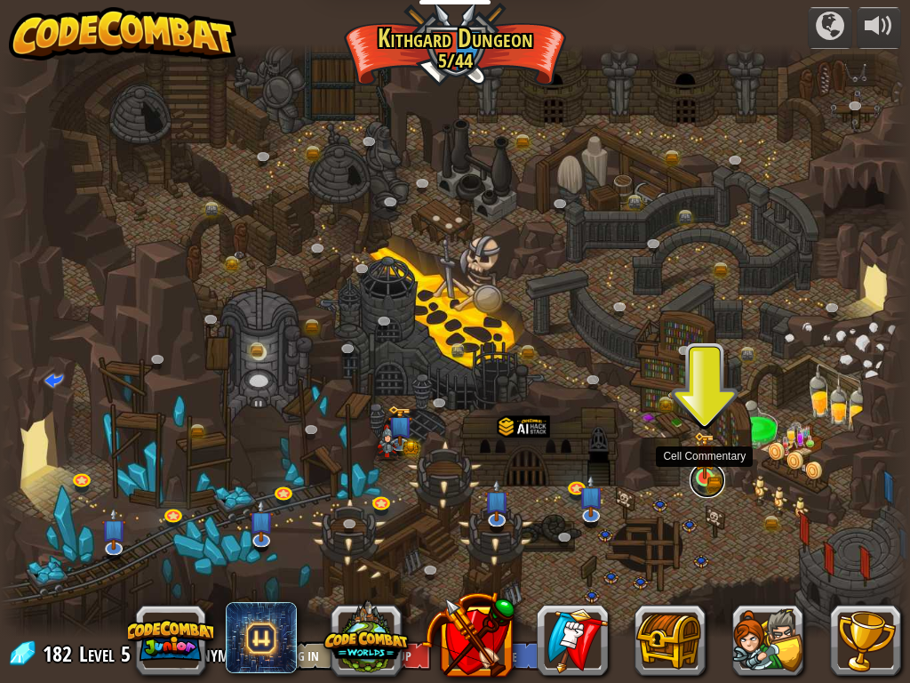
click at [711, 479] on link at bounding box center [708, 480] width 36 height 36
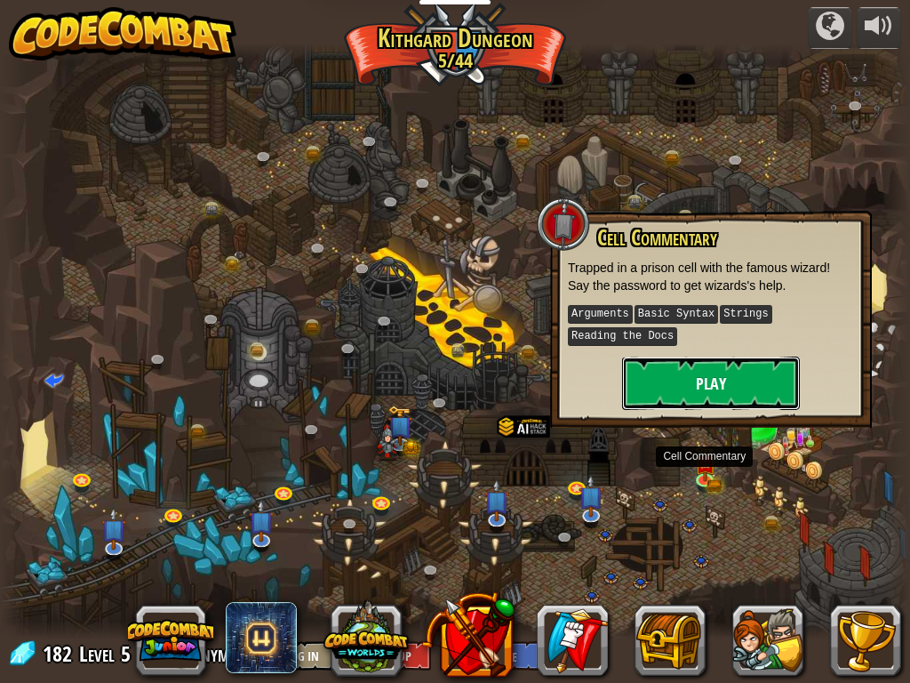
click at [709, 390] on button "Play" at bounding box center [711, 382] width 178 height 53
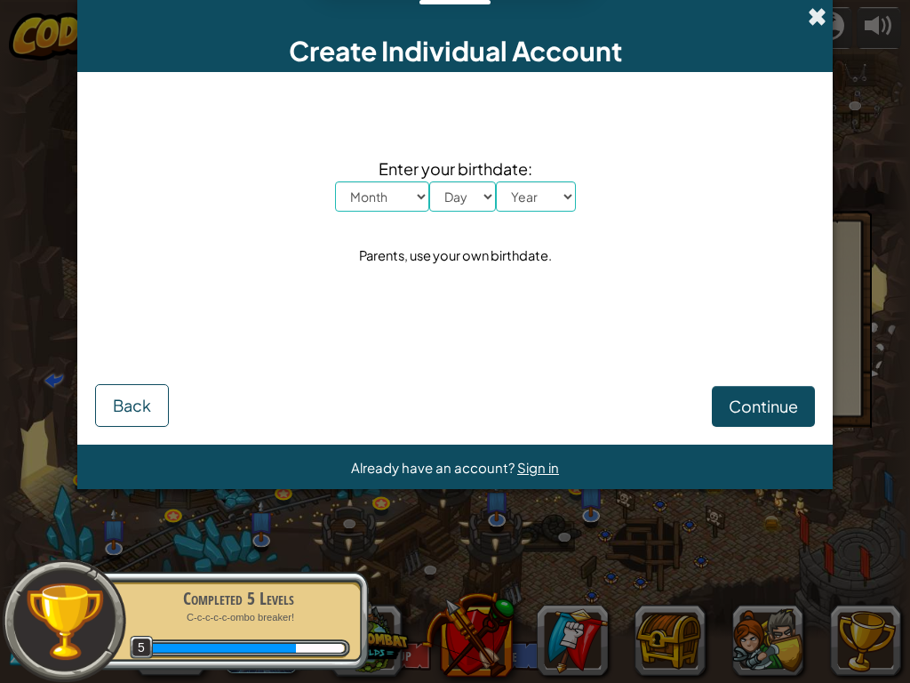
click at [816, 13] on span at bounding box center [817, 16] width 19 height 19
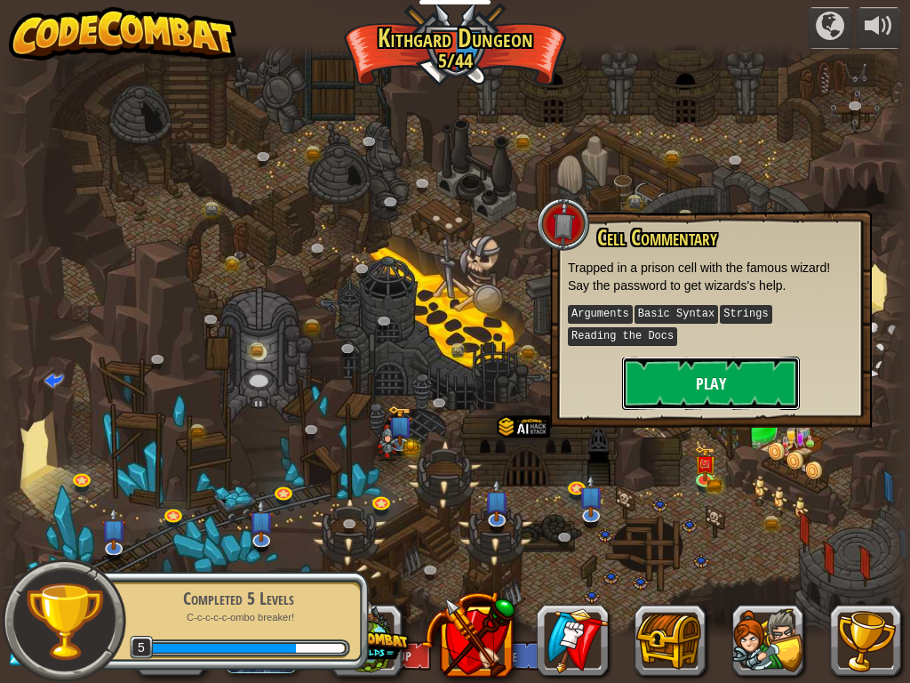
click at [680, 393] on button "Play" at bounding box center [711, 382] width 178 height 53
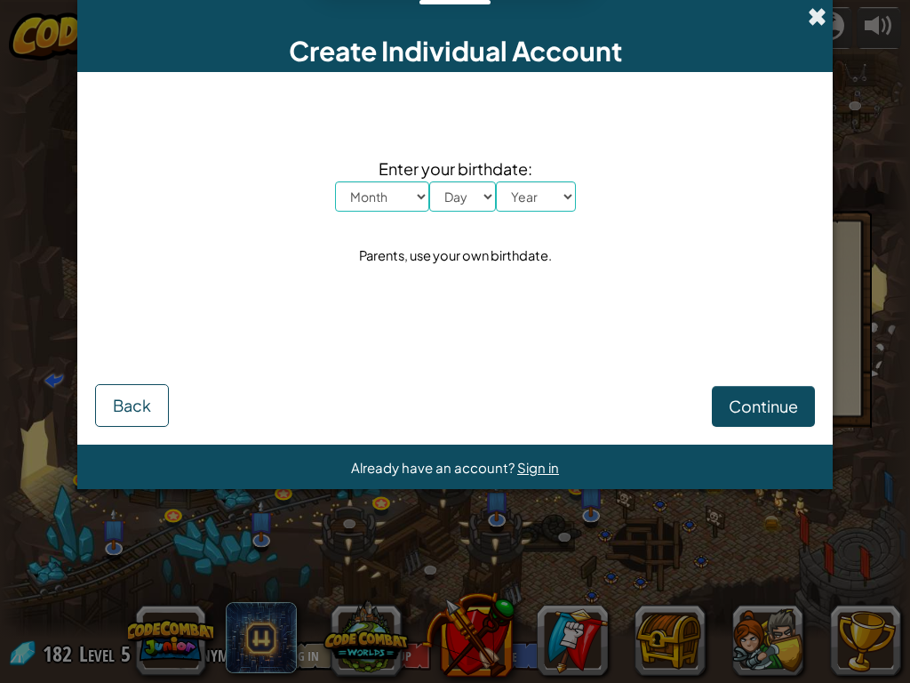
click at [816, 13] on span at bounding box center [817, 16] width 19 height 19
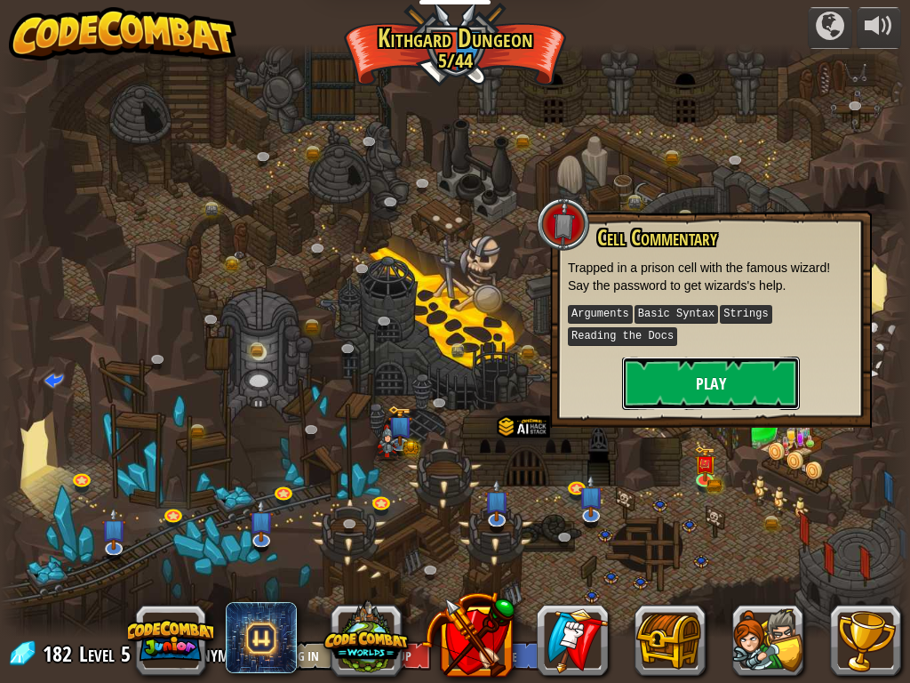
click at [697, 386] on button "Play" at bounding box center [711, 382] width 178 height 53
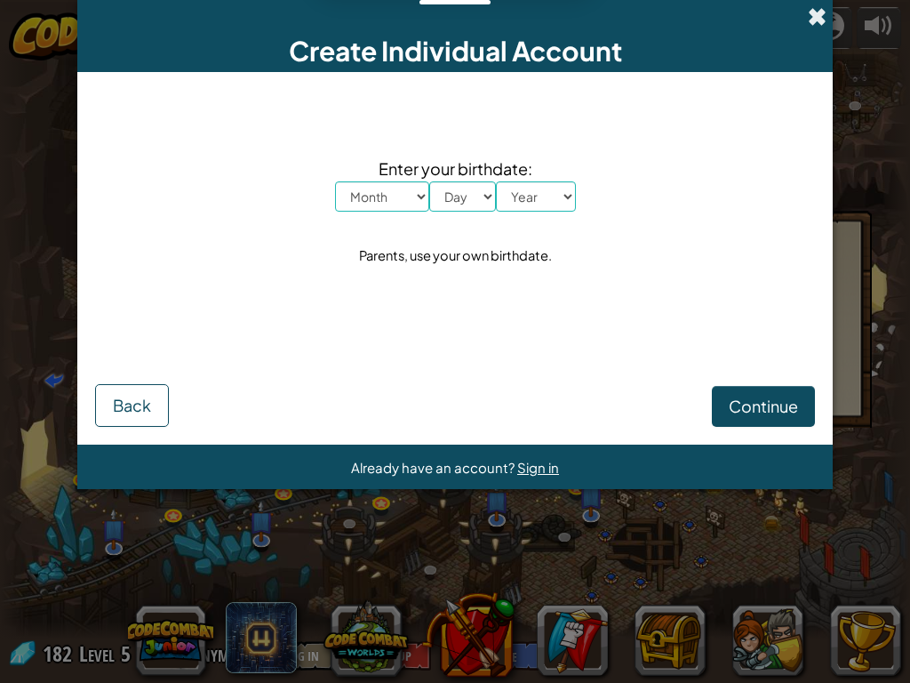
click at [815, 20] on span at bounding box center [817, 16] width 19 height 19
